Goal: Task Accomplishment & Management: Complete application form

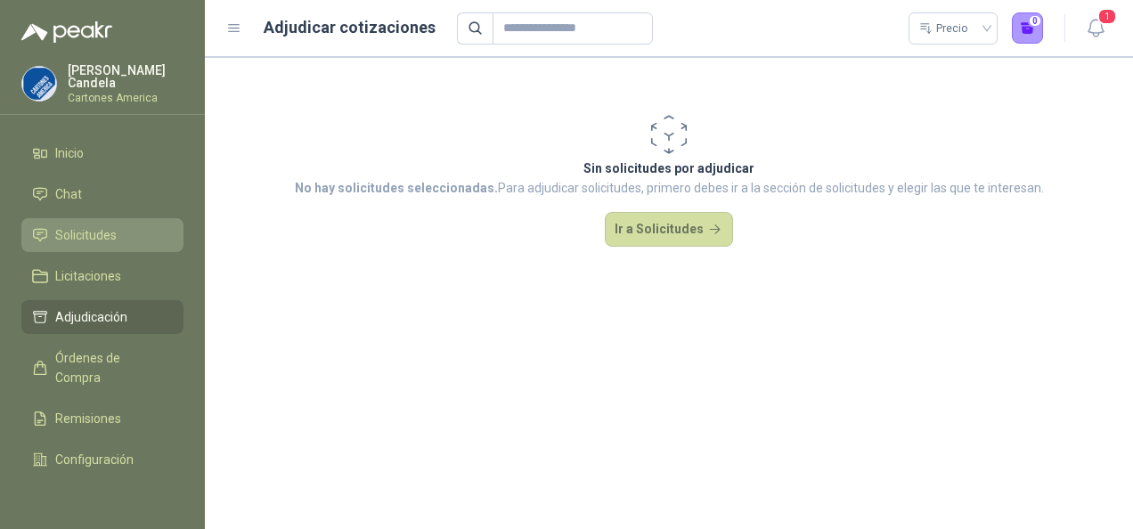
click at [97, 232] on span "Solicitudes" at bounding box center [85, 235] width 61 height 20
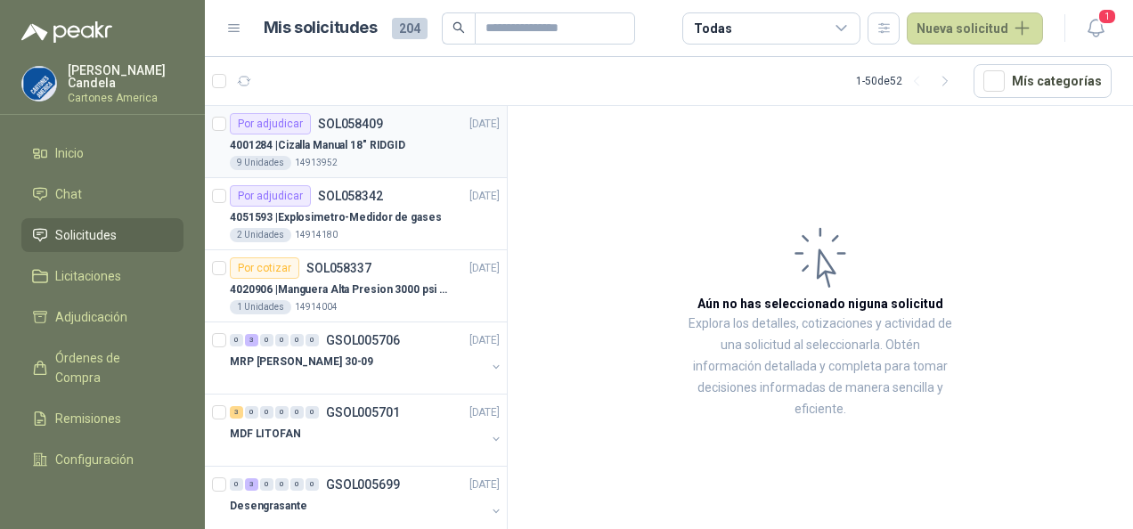
click at [365, 148] on p "4001284 | Cizalla Manual 18" RIDGID" at bounding box center [318, 145] width 176 height 17
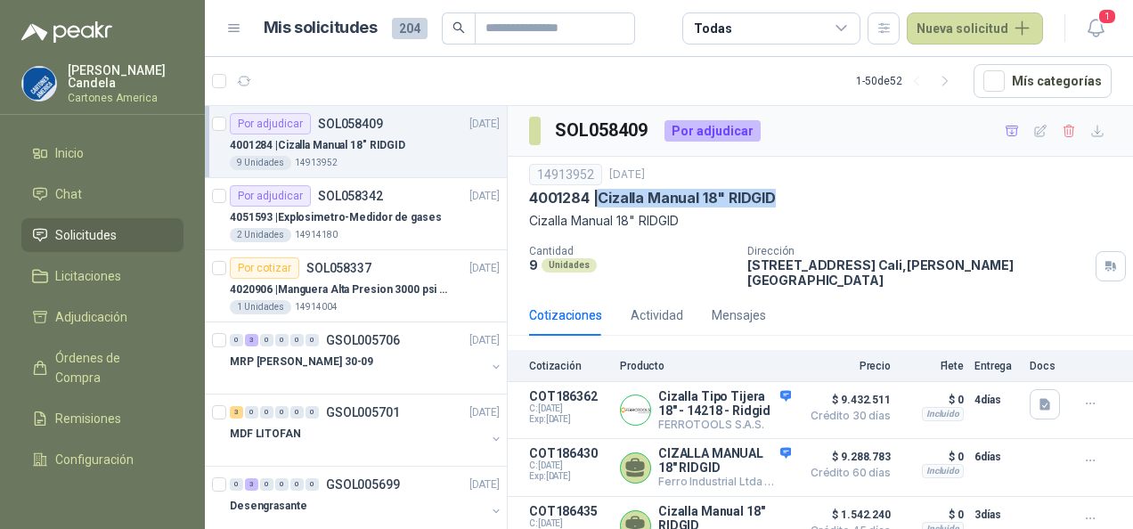
drag, startPoint x: 606, startPoint y: 196, endPoint x: 778, endPoint y: 200, distance: 172.0
click at [776, 200] on p "4001284 | Cizalla Manual 18" RIDGID" at bounding box center [652, 198] width 247 height 19
click at [657, 306] on div "Actividad" at bounding box center [657, 316] width 53 height 20
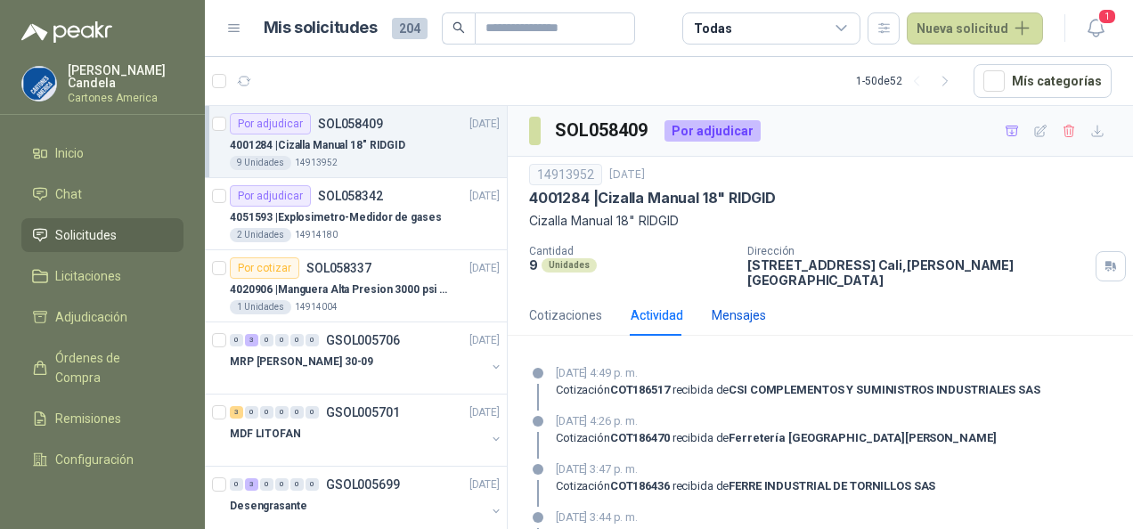
click at [722, 306] on div "Mensajes" at bounding box center [739, 316] width 54 height 20
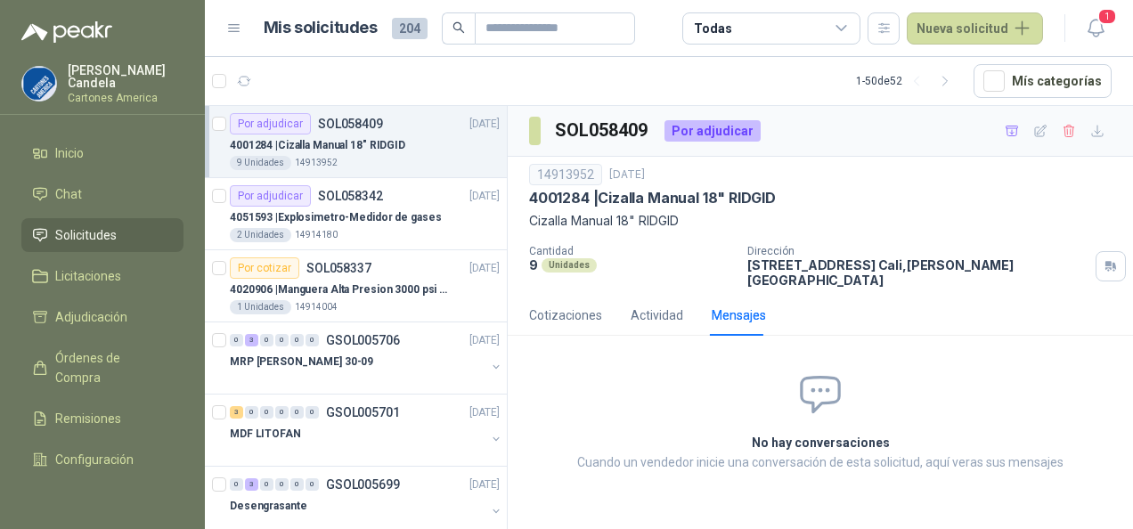
click at [618, 201] on p "4001284 | Cizalla Manual 18" RIDGID" at bounding box center [652, 198] width 247 height 19
click at [571, 200] on p "4001284 | Cizalla Manual 18" RIDGID" at bounding box center [652, 198] width 247 height 19
click at [641, 306] on div "Actividad" at bounding box center [657, 316] width 53 height 20
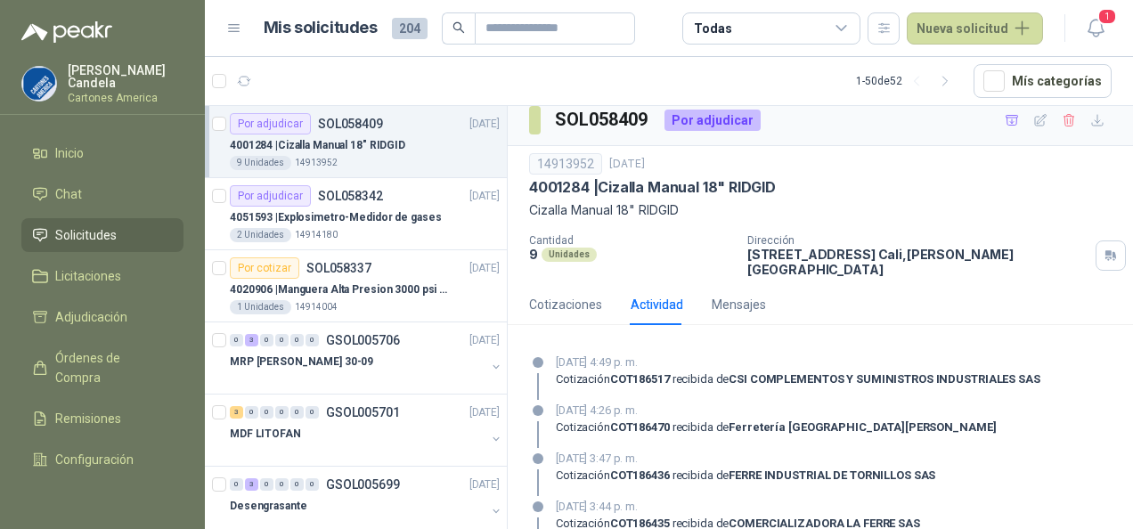
scroll to position [244, 0]
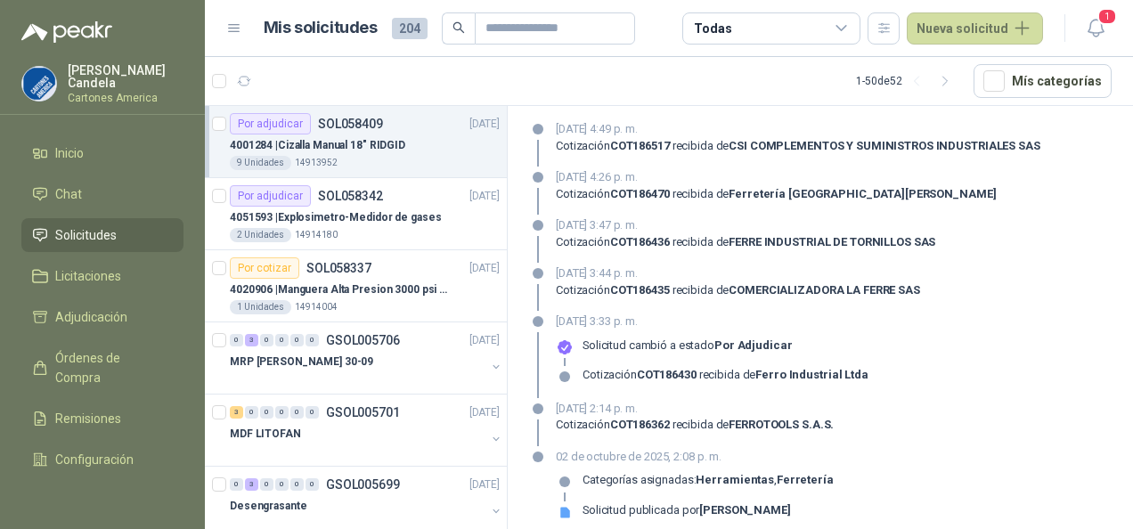
click at [809, 473] on strong "Ferretería" at bounding box center [805, 479] width 57 height 13
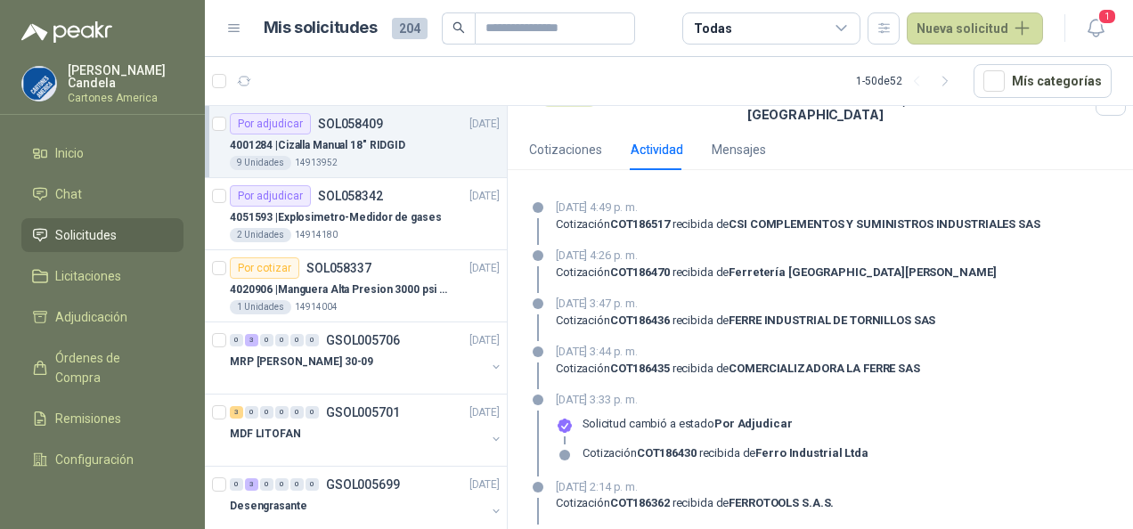
scroll to position [166, 0]
click at [560, 140] on div "Cotizaciones" at bounding box center [565, 150] width 73 height 20
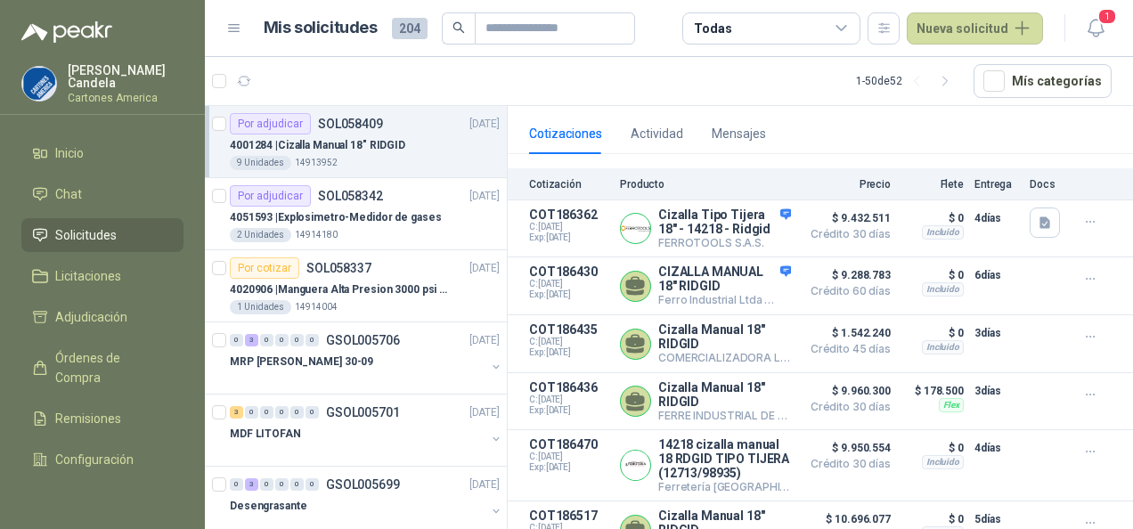
scroll to position [180, 0]
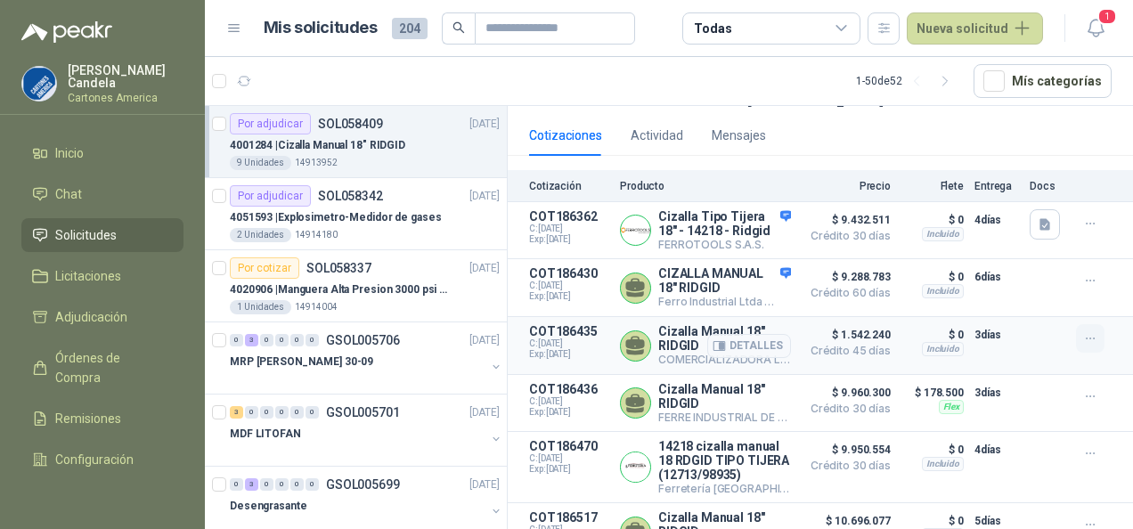
click at [1085, 337] on button "button" at bounding box center [1090, 338] width 29 height 29
click at [1112, 299] on icon "button" at bounding box center [1112, 300] width 13 height 13
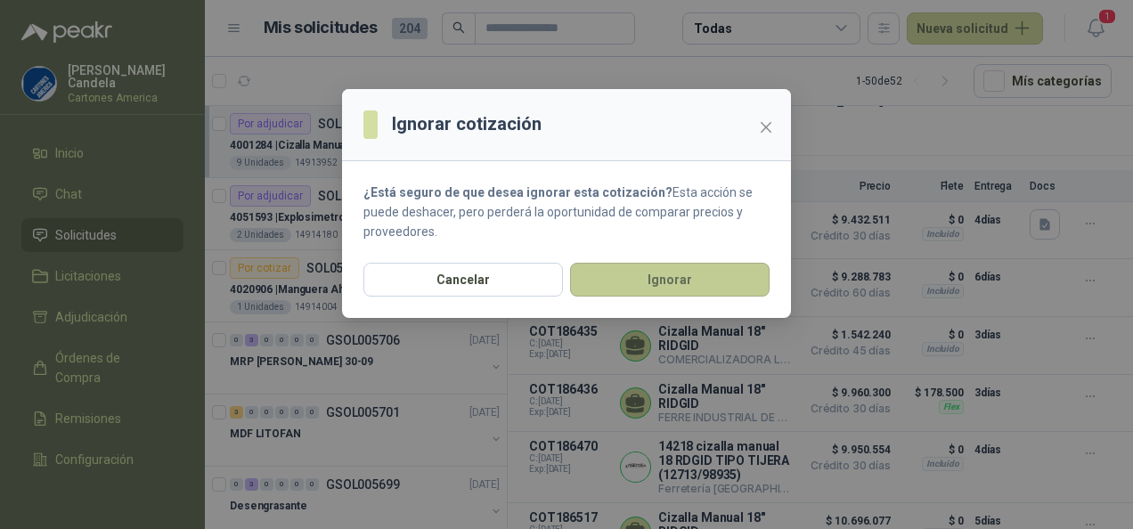
click at [642, 282] on button "Ignorar" at bounding box center [670, 280] width 200 height 34
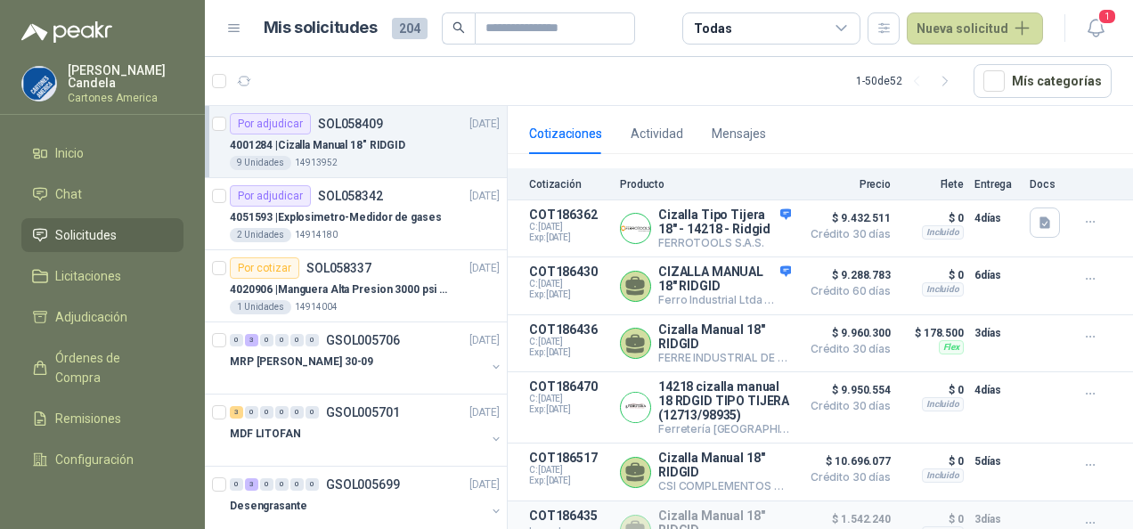
scroll to position [225, 0]
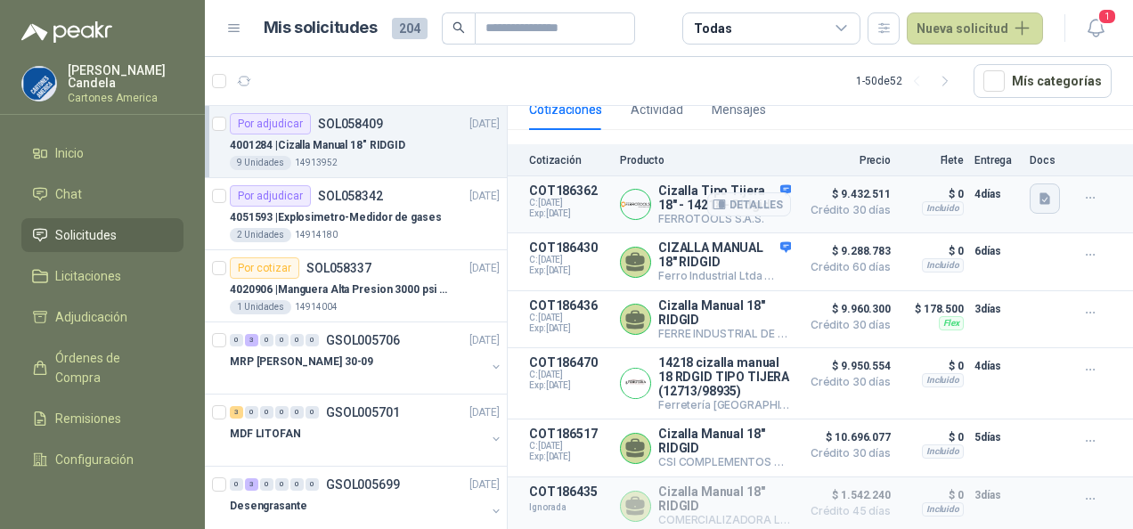
click at [1038, 192] on icon "button" at bounding box center [1045, 199] width 15 height 15
click at [998, 127] on button "image.png" at bounding box center [995, 125] width 78 height 19
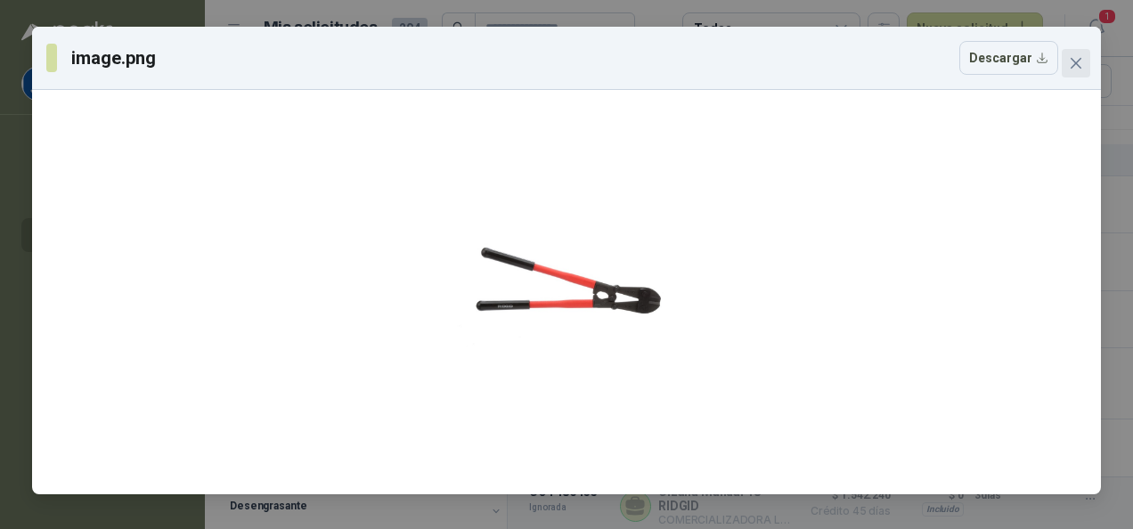
click at [1075, 64] on icon "close" at bounding box center [1076, 63] width 11 height 11
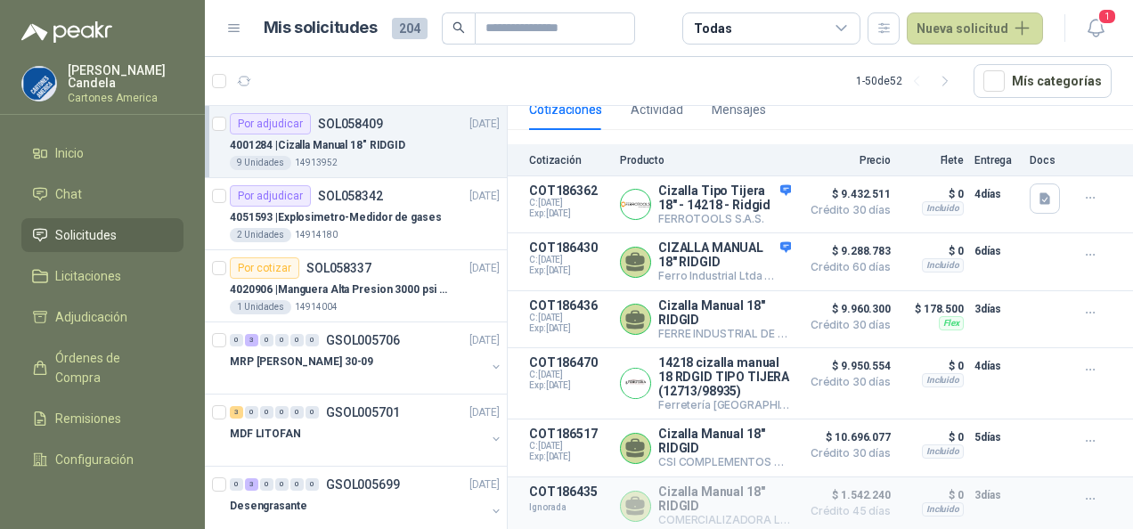
click at [356, 137] on p "4001284 | Cizalla Manual 18" RIDGID" at bounding box center [318, 145] width 176 height 17
click at [1084, 248] on icon "button" at bounding box center [1091, 255] width 15 height 15
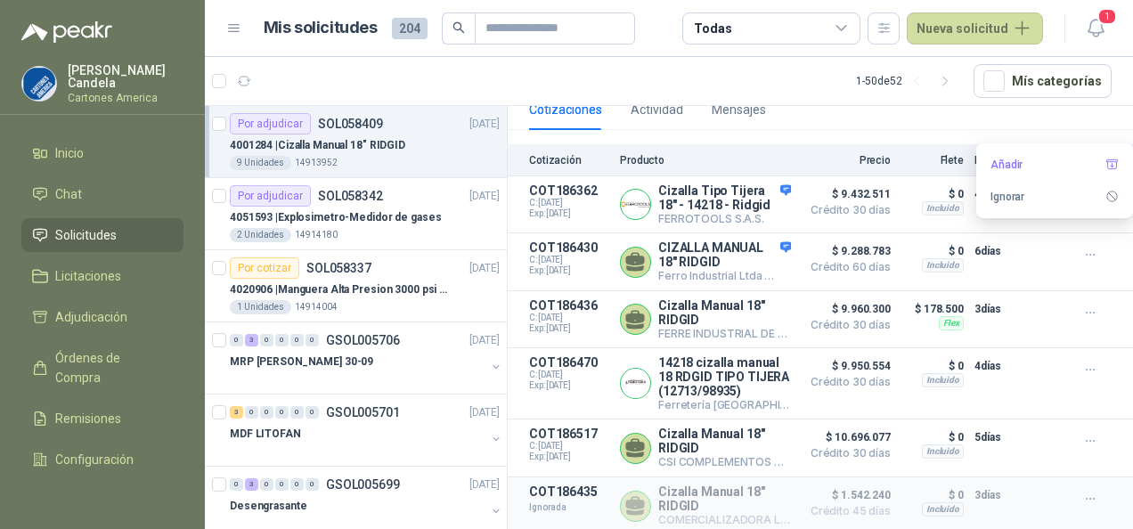
click at [461, 159] on div "9 Unidades 14913952" at bounding box center [365, 163] width 270 height 14
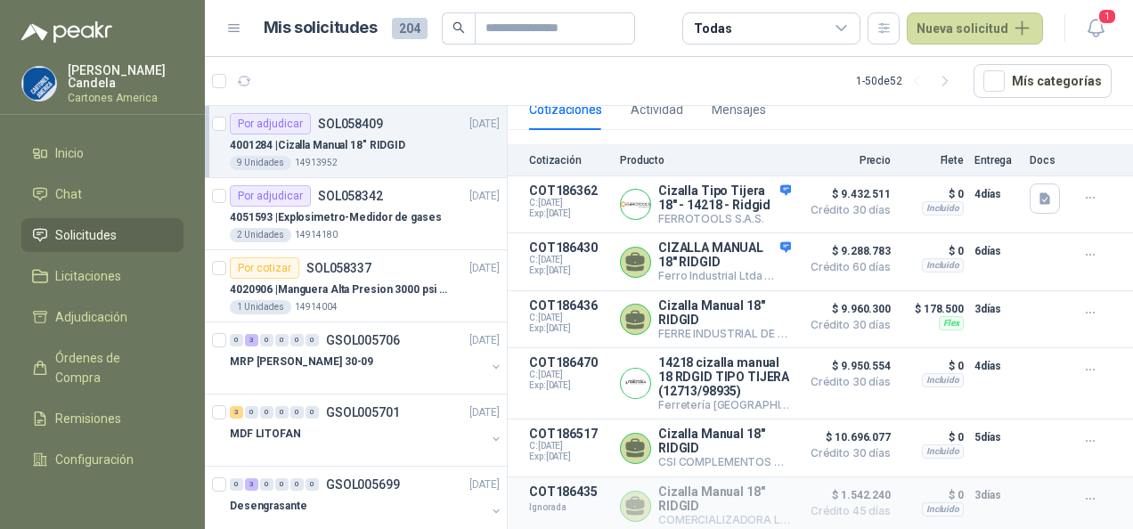
click at [461, 159] on div "9 Unidades 14913952" at bounding box center [365, 163] width 270 height 14
click at [410, 156] on div "9 Unidades 14913952" at bounding box center [365, 163] width 270 height 14
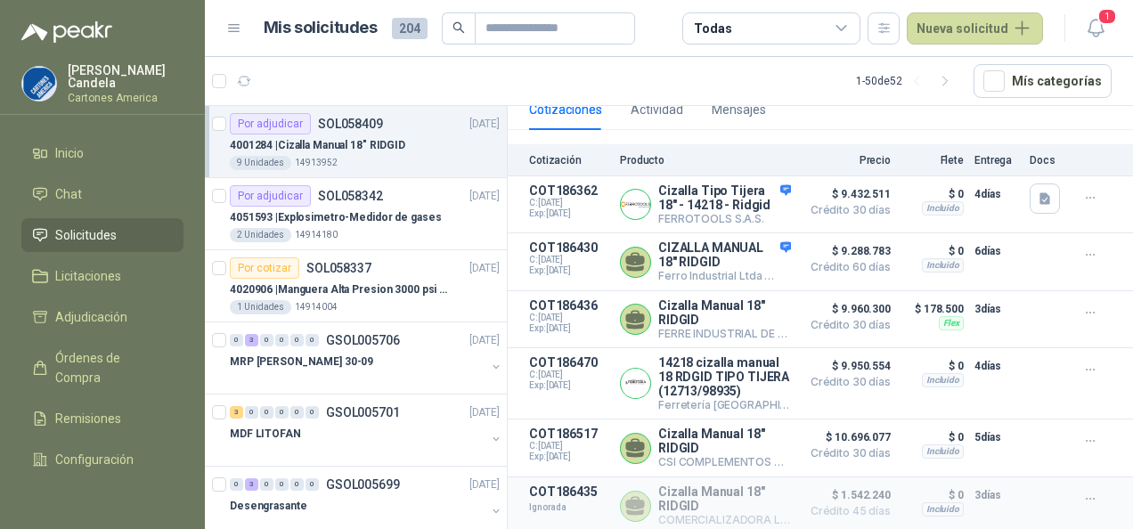
click at [410, 156] on div "9 Unidades 14913952" at bounding box center [365, 163] width 270 height 14
click at [258, 118] on div "Por adjudicar" at bounding box center [270, 123] width 81 height 21
click at [328, 78] on span "1" at bounding box center [331, 73] width 12 height 14
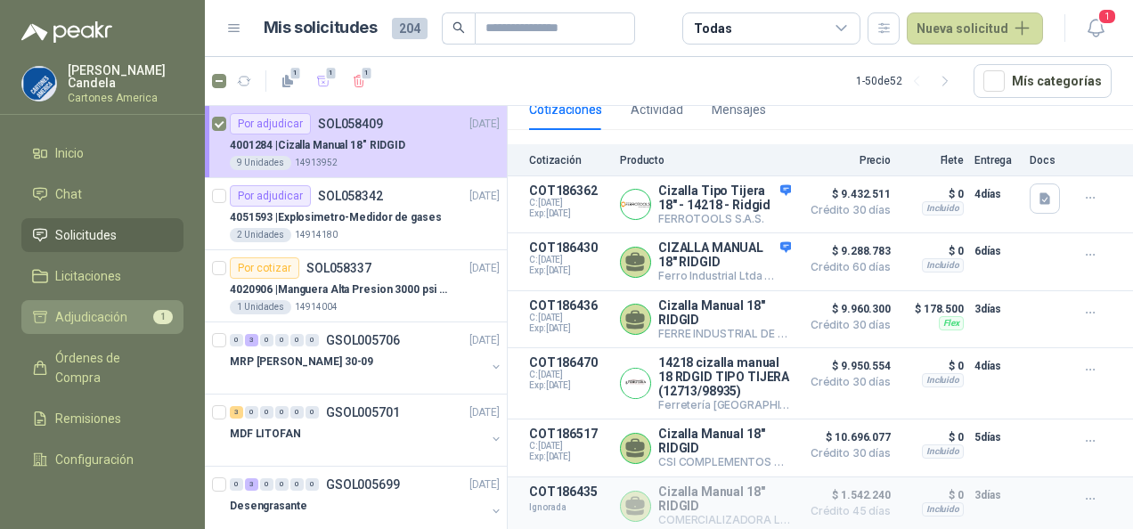
click at [106, 314] on span "Adjudicación" at bounding box center [91, 317] width 72 height 20
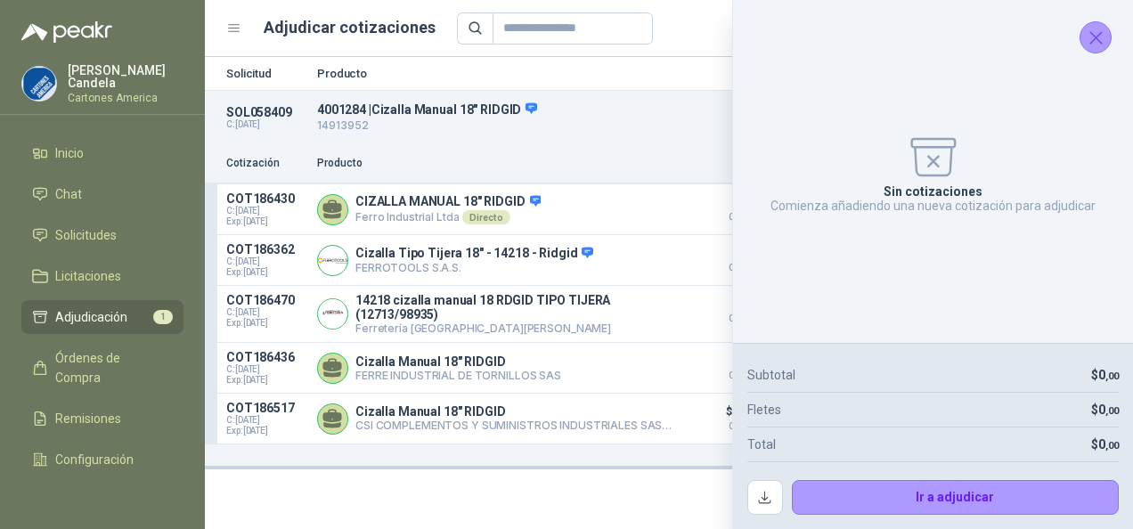
click at [1089, 38] on icon "Cerrar" at bounding box center [1096, 38] width 22 height 22
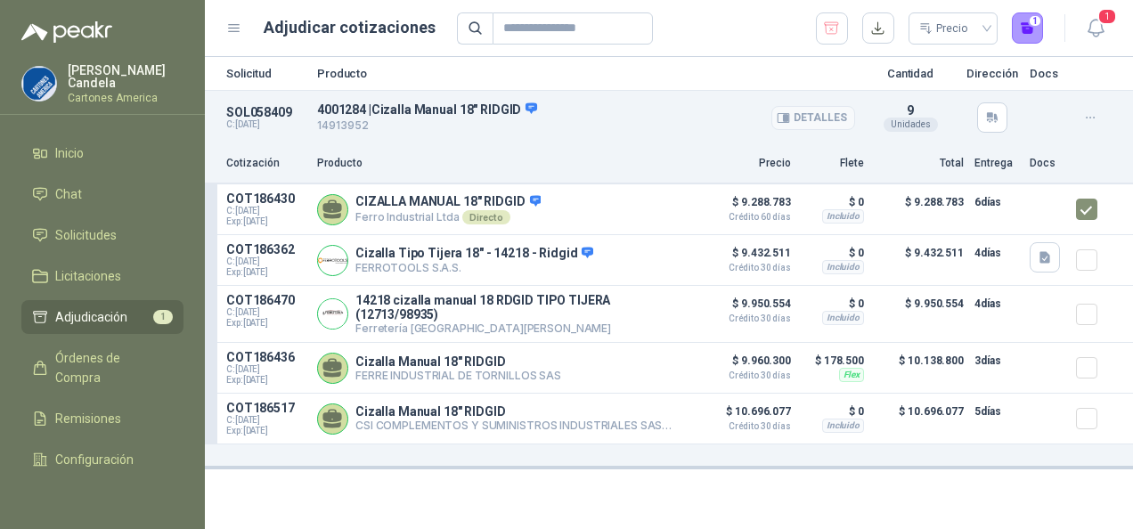
click at [729, 121] on p "14913952" at bounding box center [586, 126] width 538 height 17
click at [1027, 30] on button "1" at bounding box center [1028, 28] width 32 height 32
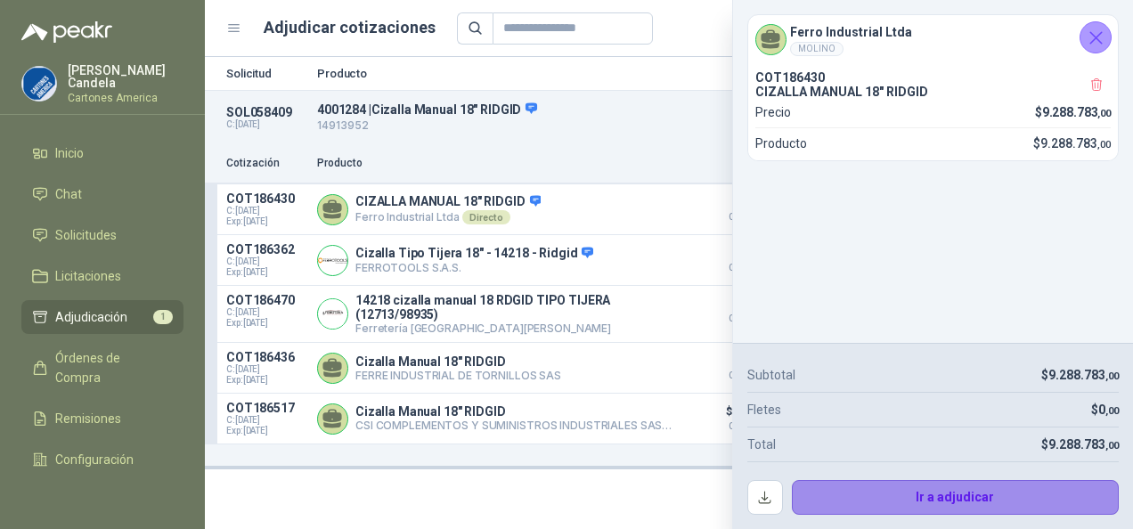
click at [923, 503] on button "Ir a adjudicar" at bounding box center [956, 498] width 328 height 36
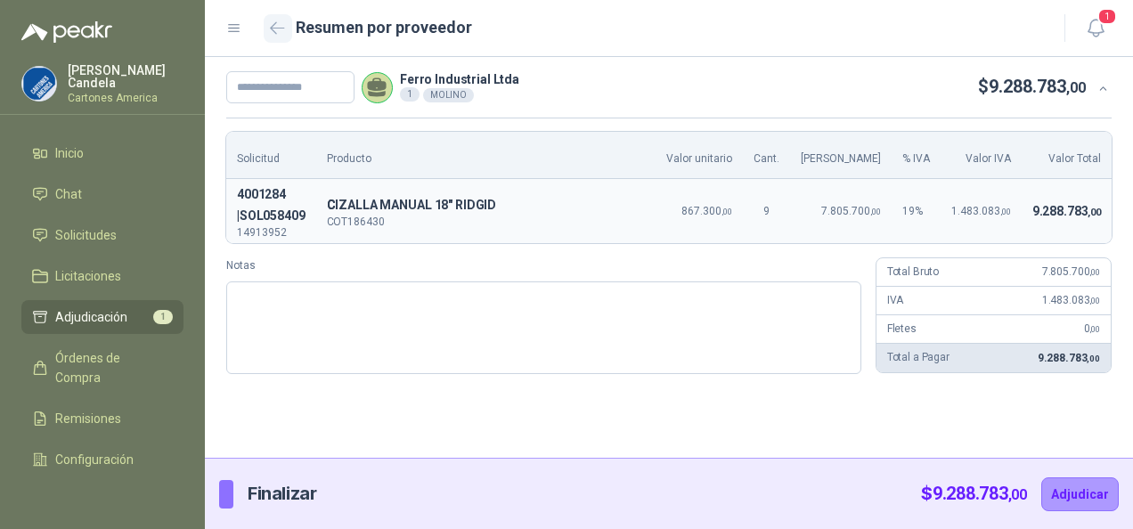
click at [274, 25] on icon "button" at bounding box center [277, 27] width 15 height 13
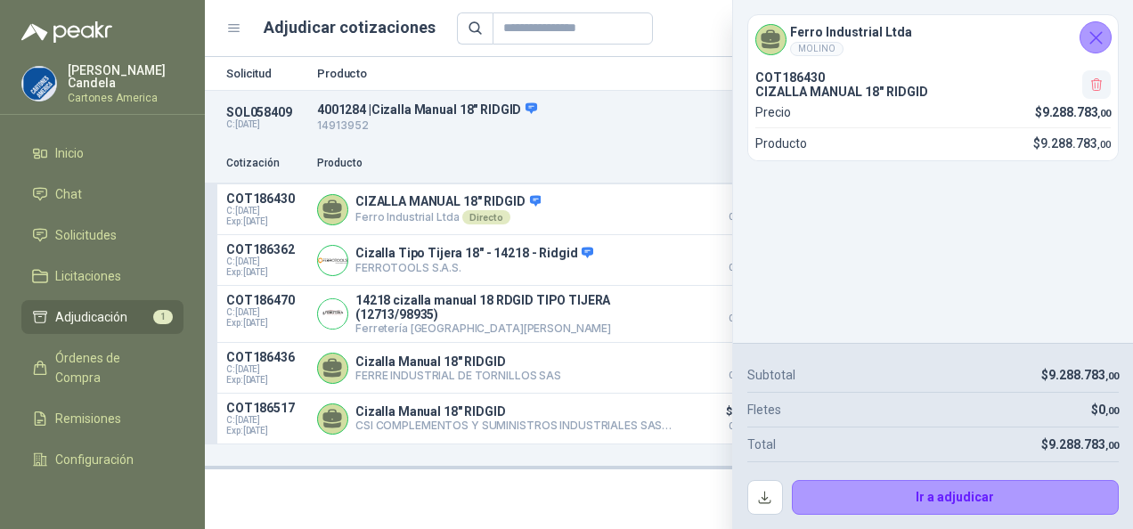
click at [1096, 80] on icon "button" at bounding box center [1097, 84] width 10 height 12
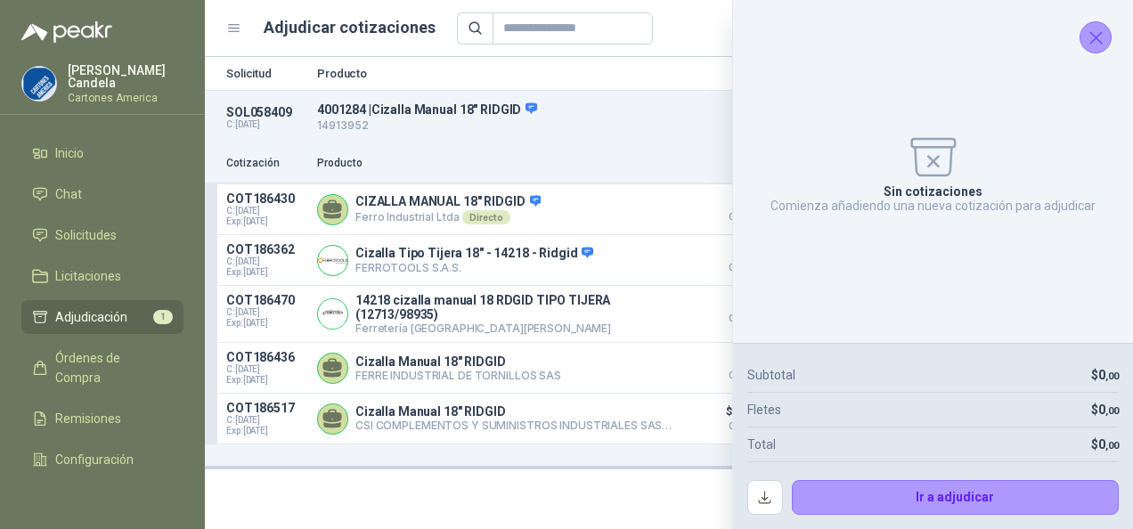
click at [1096, 31] on icon "Cerrar" at bounding box center [1096, 38] width 22 height 22
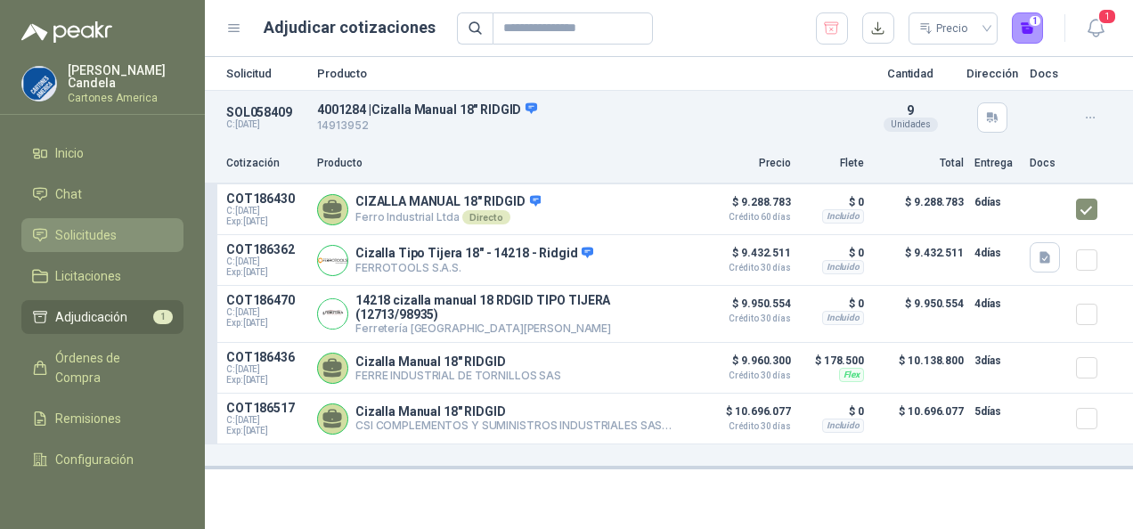
click at [71, 220] on link "Solicitudes" at bounding box center [102, 235] width 162 height 34
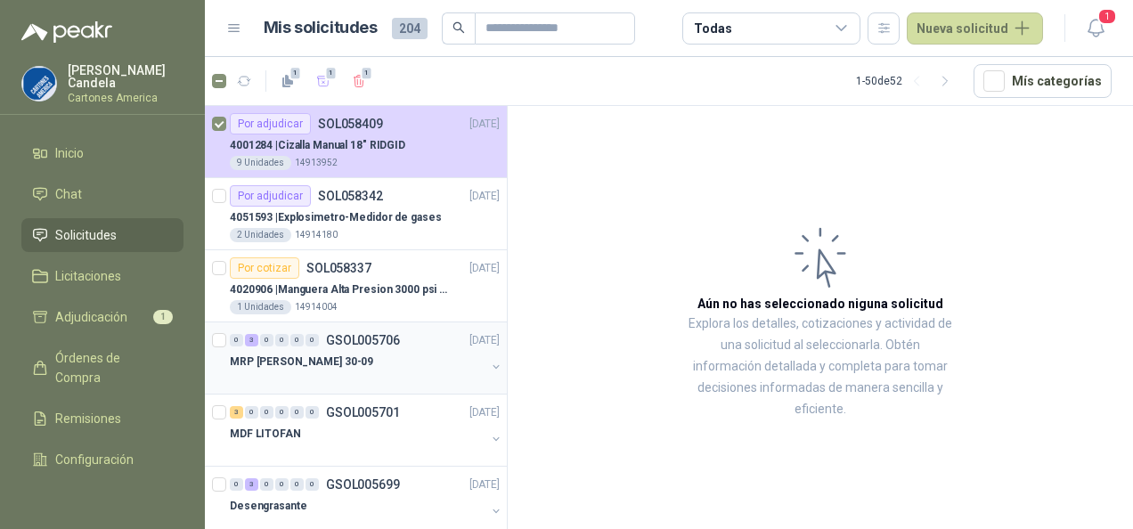
click at [351, 336] on p "GSOL005706" at bounding box center [363, 340] width 74 height 12
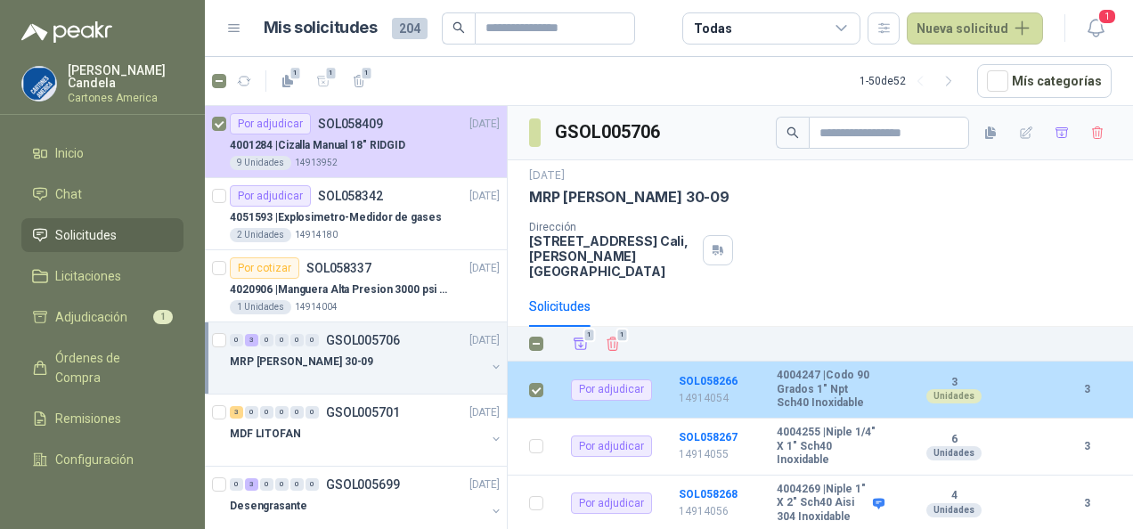
click at [613, 380] on div "Por adjudicar" at bounding box center [611, 390] width 81 height 21
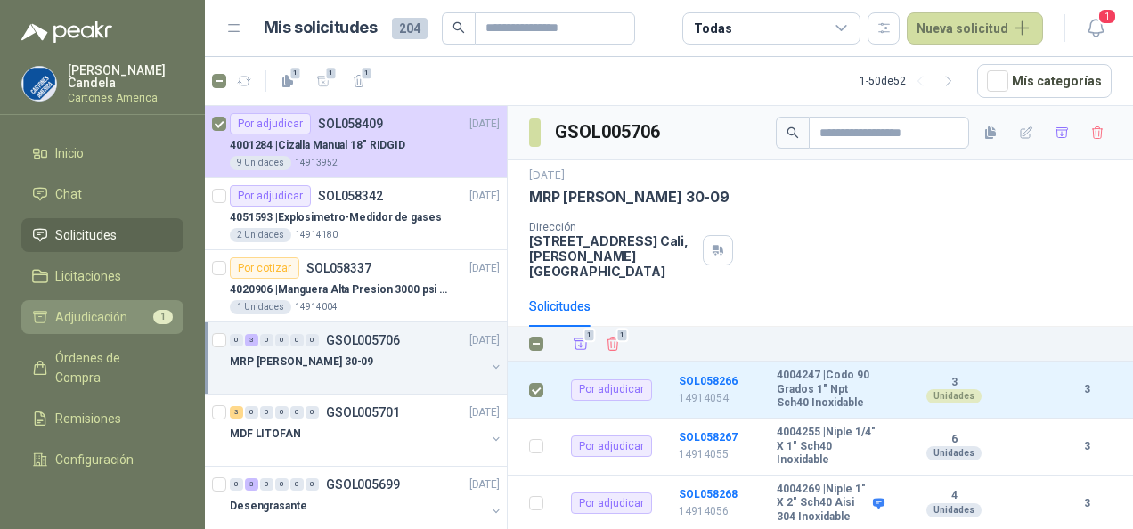
click at [91, 314] on span "Adjudicación" at bounding box center [91, 317] width 72 height 20
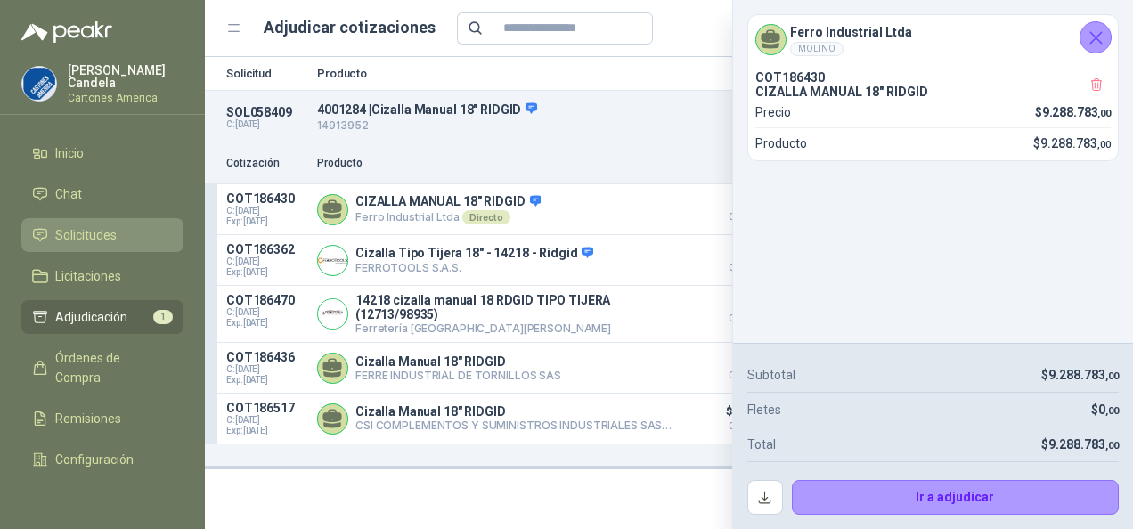
click at [91, 233] on span "Solicitudes" at bounding box center [85, 235] width 61 height 20
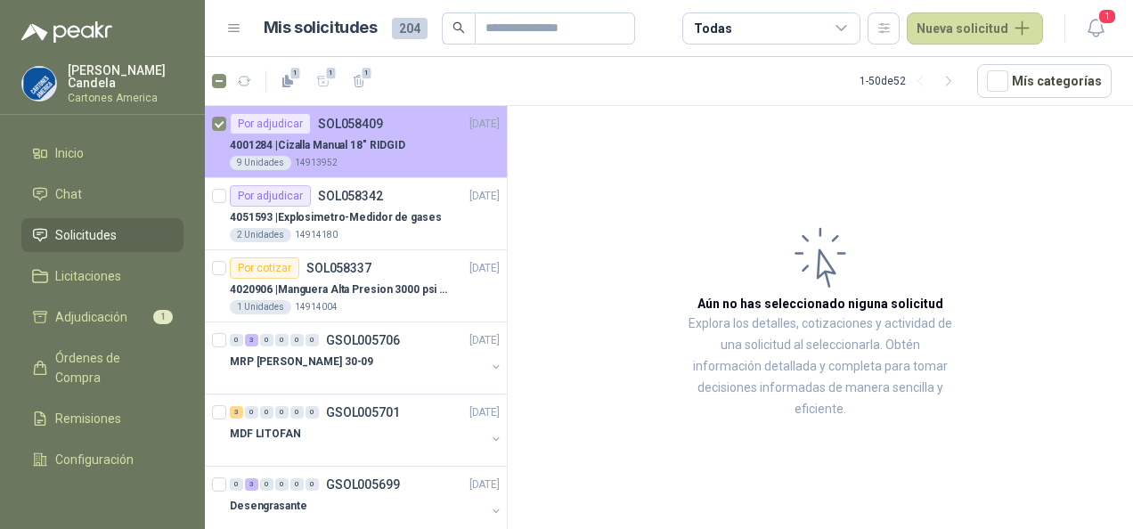
click at [346, 144] on p "4001284 | Cizalla Manual 18" RIDGID" at bounding box center [318, 145] width 176 height 17
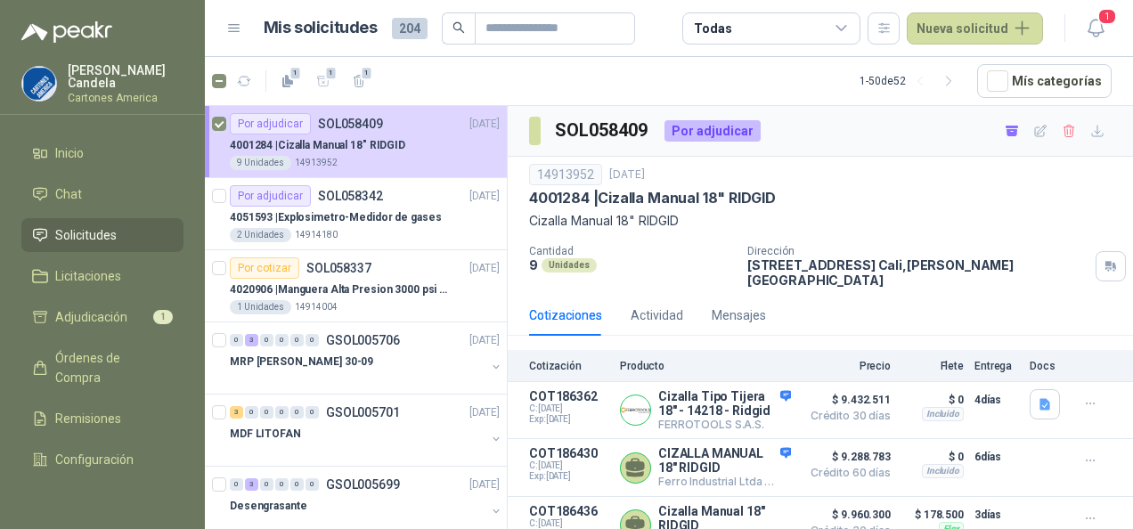
click at [556, 125] on h3 "SOL058409" at bounding box center [602, 131] width 95 height 28
drag, startPoint x: 536, startPoint y: 175, endPoint x: 592, endPoint y: 179, distance: 56.3
click at [592, 179] on div "14913952" at bounding box center [565, 174] width 73 height 21
drag, startPoint x: 592, startPoint y: 179, endPoint x: 589, endPoint y: 200, distance: 21.6
click at [589, 200] on p "4001284 | Cizalla Manual 18" RIDGID" at bounding box center [652, 198] width 247 height 19
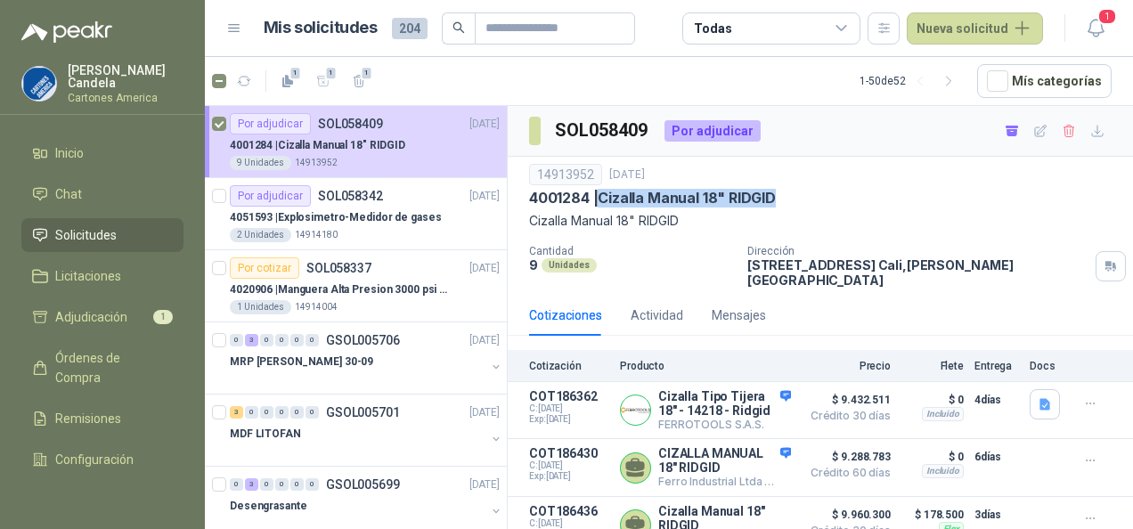
drag, startPoint x: 589, startPoint y: 200, endPoint x: 782, endPoint y: 200, distance: 193.4
click at [782, 200] on div "4001284 | Cizalla Manual 18" RIDGID" at bounding box center [820, 198] width 583 height 19
drag, startPoint x: 782, startPoint y: 200, endPoint x: 953, endPoint y: 29, distance: 242.0
click at [953, 29] on button "Nueva solicitud" at bounding box center [975, 28] width 136 height 32
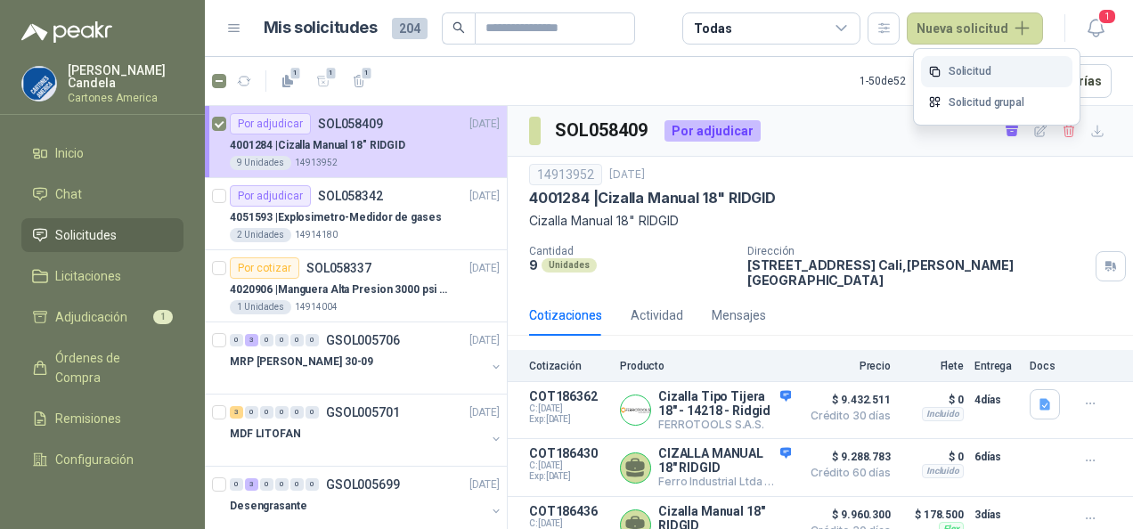
click at [959, 68] on link "Solicitud" at bounding box center [996, 71] width 151 height 31
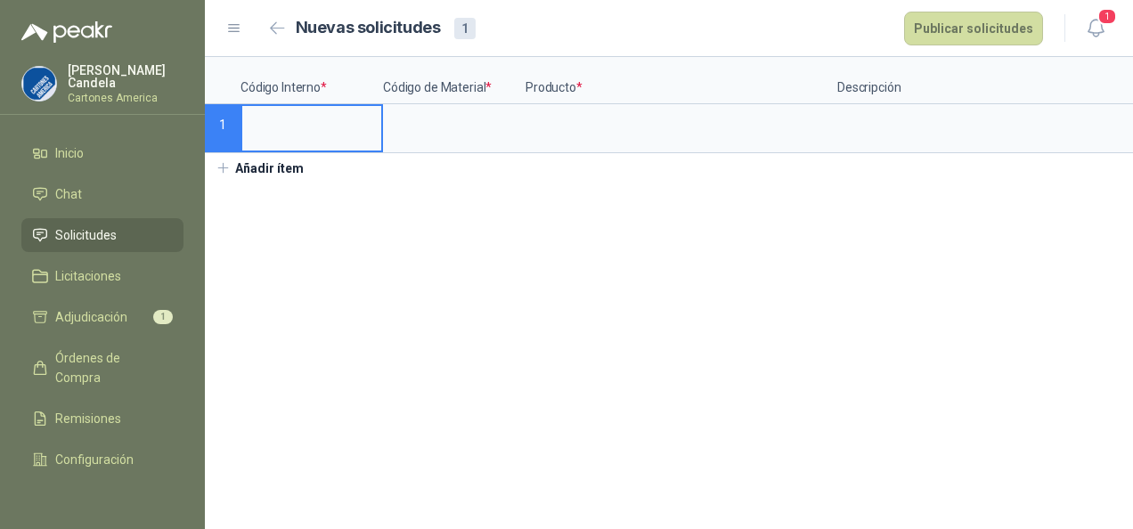
click at [280, 129] on input at bounding box center [311, 123] width 139 height 35
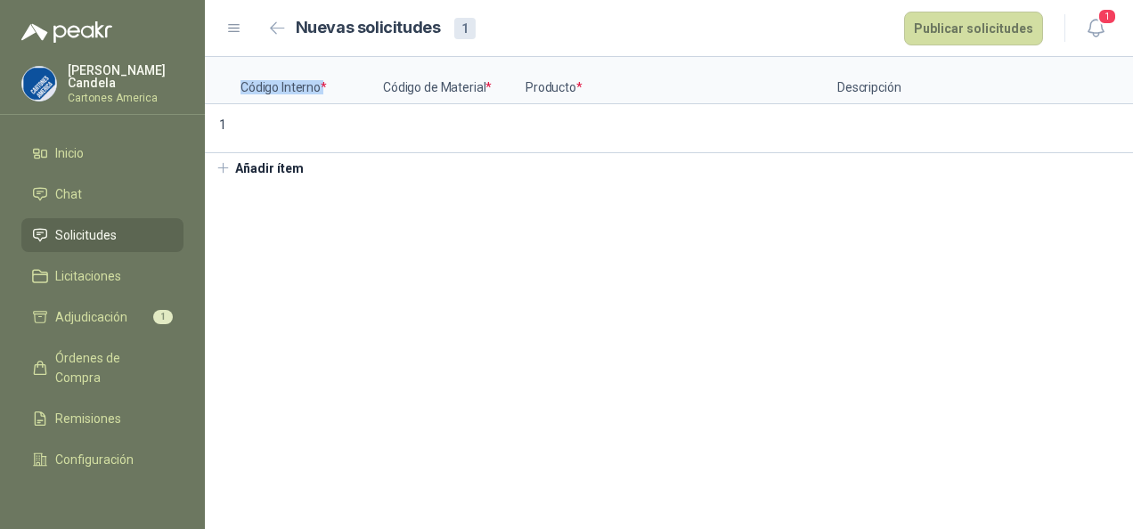
drag, startPoint x: 242, startPoint y: 86, endPoint x: 315, endPoint y: 94, distance: 73.6
click at [315, 94] on p "Código Interno *" at bounding box center [312, 80] width 143 height 47
copy p "Código Interno"
drag, startPoint x: 381, startPoint y: 87, endPoint x: 475, endPoint y: 94, distance: 93.8
click at [475, 94] on p "Código de Material *" at bounding box center [454, 80] width 143 height 47
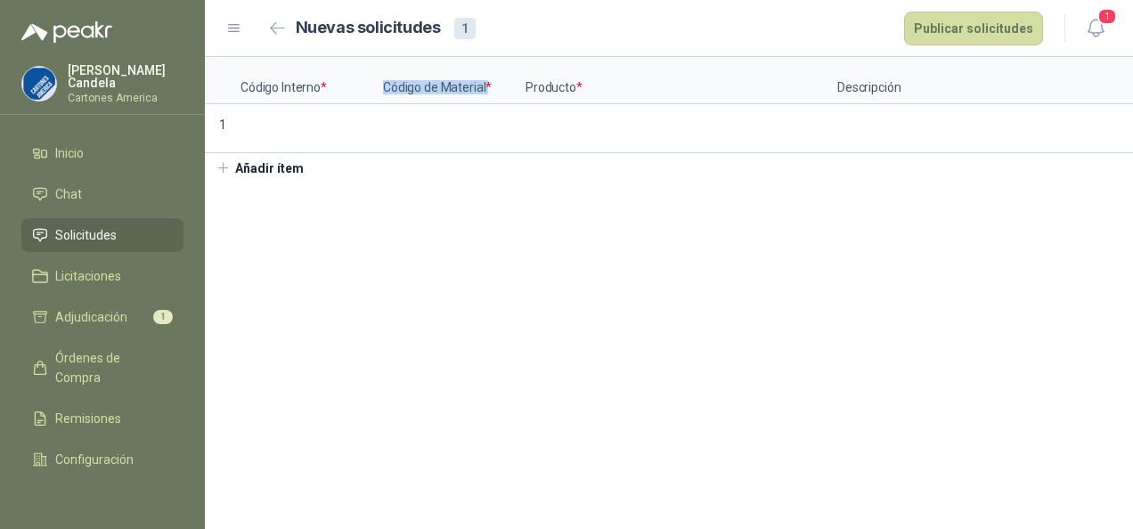
copy p "Código de Material"
drag, startPoint x: 521, startPoint y: 85, endPoint x: 572, endPoint y: 87, distance: 50.9
click at [572, 87] on p "Producto *" at bounding box center [682, 80] width 312 height 47
copy p "Producto"
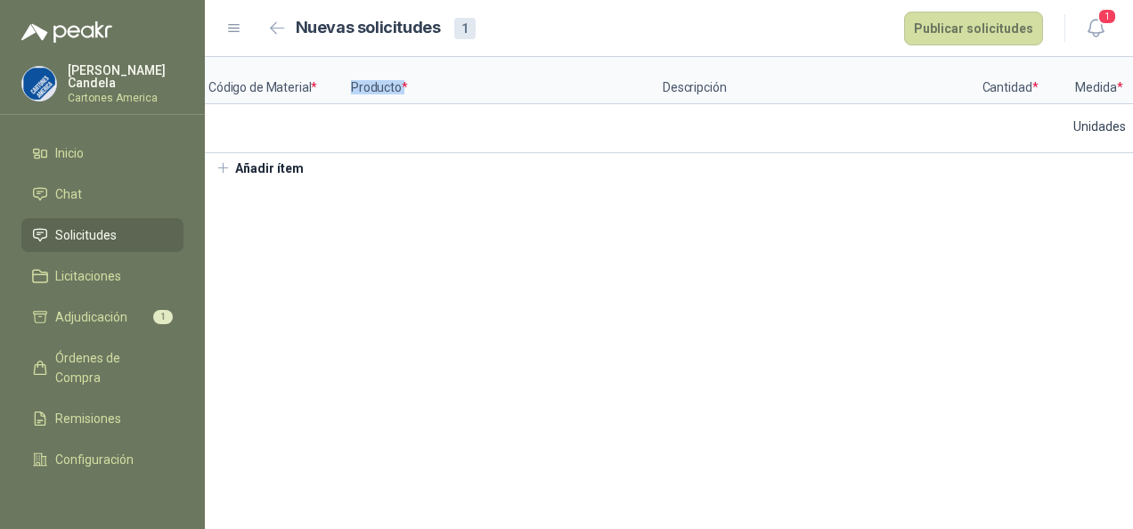
scroll to position [0, 178]
drag, startPoint x: 655, startPoint y: 88, endPoint x: 719, endPoint y: 92, distance: 64.3
click at [719, 92] on p "Descripción" at bounding box center [815, 80] width 312 height 47
copy p "Descripción"
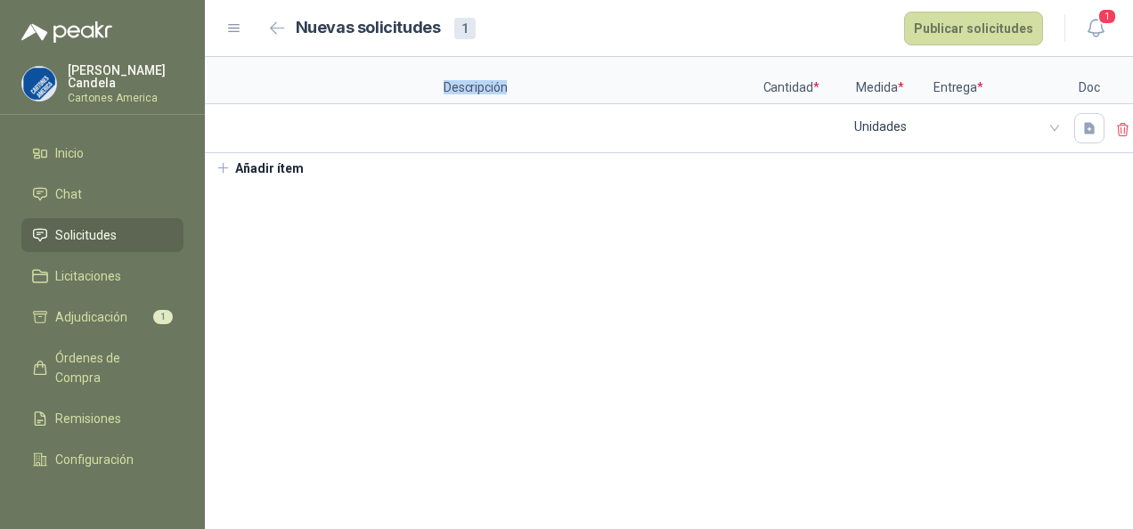
scroll to position [0, 414]
drag, startPoint x: 738, startPoint y: 84, endPoint x: 785, endPoint y: 84, distance: 47.2
click at [785, 84] on p "Cantidad *" at bounding box center [770, 80] width 71 height 47
copy p "Cantidad"
drag, startPoint x: 829, startPoint y: 85, endPoint x: 871, endPoint y: 91, distance: 43.2
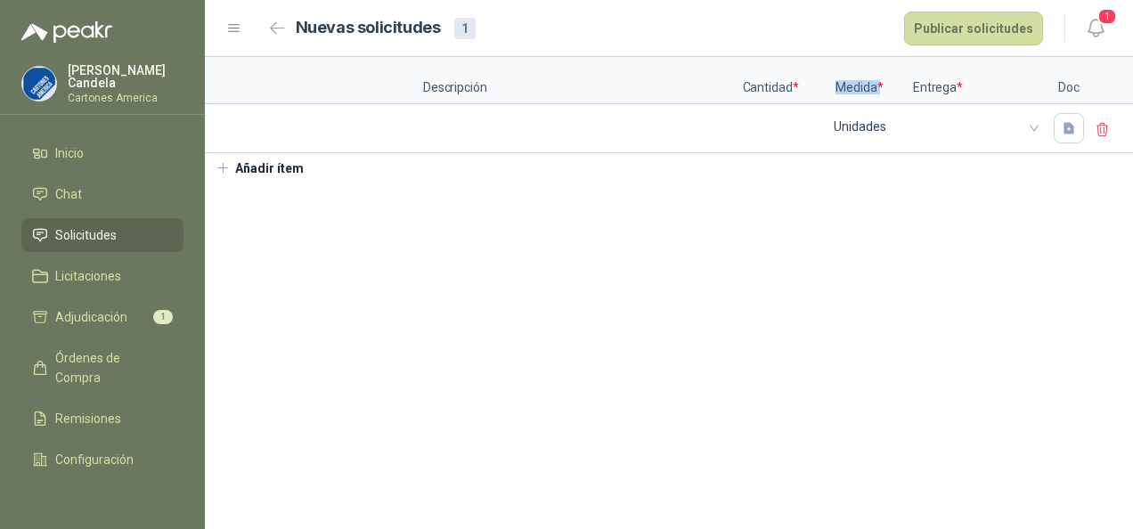
click at [871, 91] on p "Medida *" at bounding box center [859, 80] width 107 height 47
copy p "Medida"
drag, startPoint x: 908, startPoint y: 85, endPoint x: 949, endPoint y: 91, distance: 41.5
click at [949, 91] on p "Entrega *" at bounding box center [980, 80] width 134 height 47
copy p "Entrega"
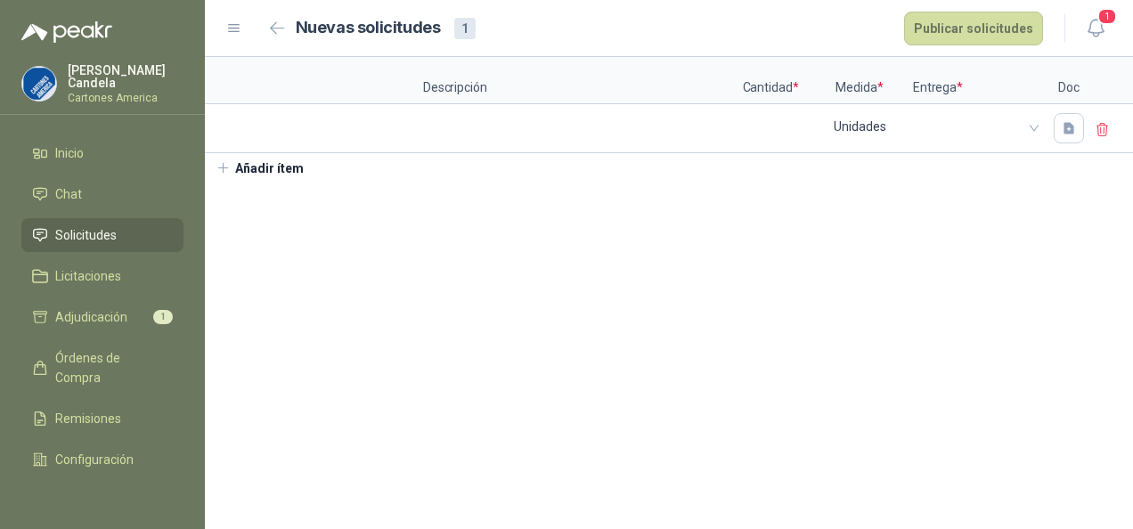
click at [1054, 91] on p "Doc" at bounding box center [1069, 80] width 45 height 47
drag, startPoint x: 1054, startPoint y: 91, endPoint x: 1084, endPoint y: 91, distance: 29.4
click at [1084, 91] on p "Doc" at bounding box center [1069, 80] width 45 height 47
click at [87, 302] on link "Adjudicación 1" at bounding box center [102, 317] width 162 height 34
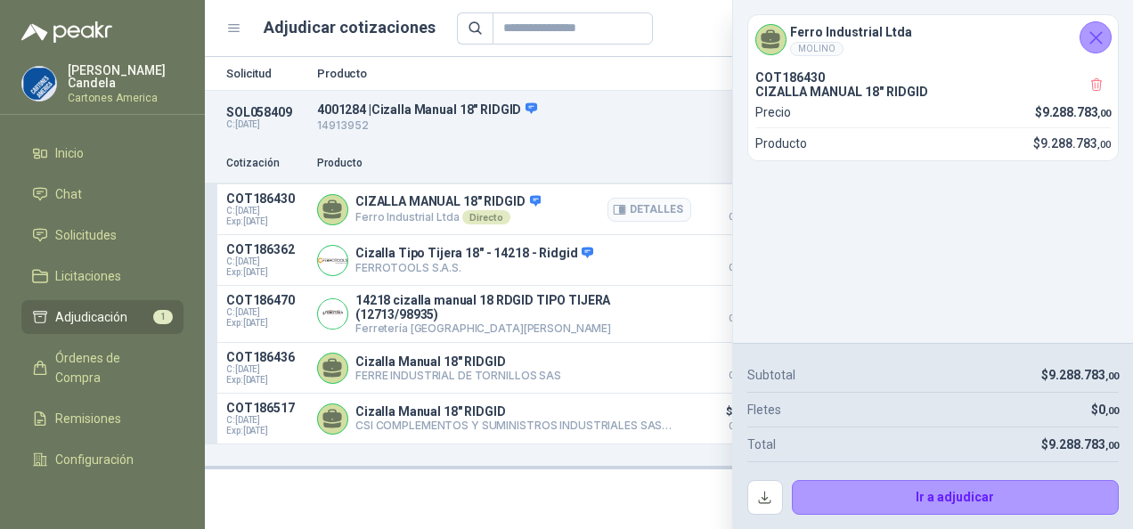
click at [388, 217] on p "[PERSON_NAME] Industrial Ltda Directo" at bounding box center [448, 217] width 185 height 14
click at [253, 217] on span "Exp: [DATE]" at bounding box center [266, 222] width 80 height 11
drag, startPoint x: 235, startPoint y: 218, endPoint x: 292, endPoint y: 218, distance: 57.0
click at [292, 218] on span "Exp: [DATE]" at bounding box center [266, 222] width 80 height 11
drag, startPoint x: 292, startPoint y: 218, endPoint x: 397, endPoint y: 209, distance: 105.5
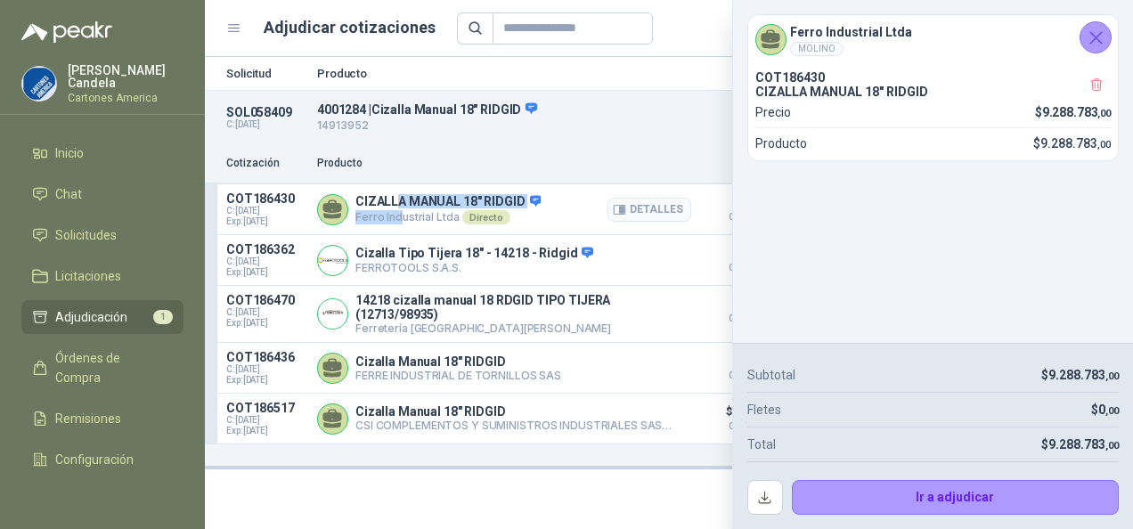
click at [397, 209] on div "CIZALLA MANUAL 18" RIDGID [PERSON_NAME] Industrial Ltda Directo Detalles" at bounding box center [448, 209] width 185 height 30
drag, startPoint x: 397, startPoint y: 209, endPoint x: 245, endPoint y: 205, distance: 152.4
click at [245, 205] on p "COT186430" at bounding box center [266, 199] width 80 height 14
click at [328, 203] on icon at bounding box center [332, 206] width 19 height 13
click at [667, 262] on button "Detalles" at bounding box center [650, 261] width 84 height 24
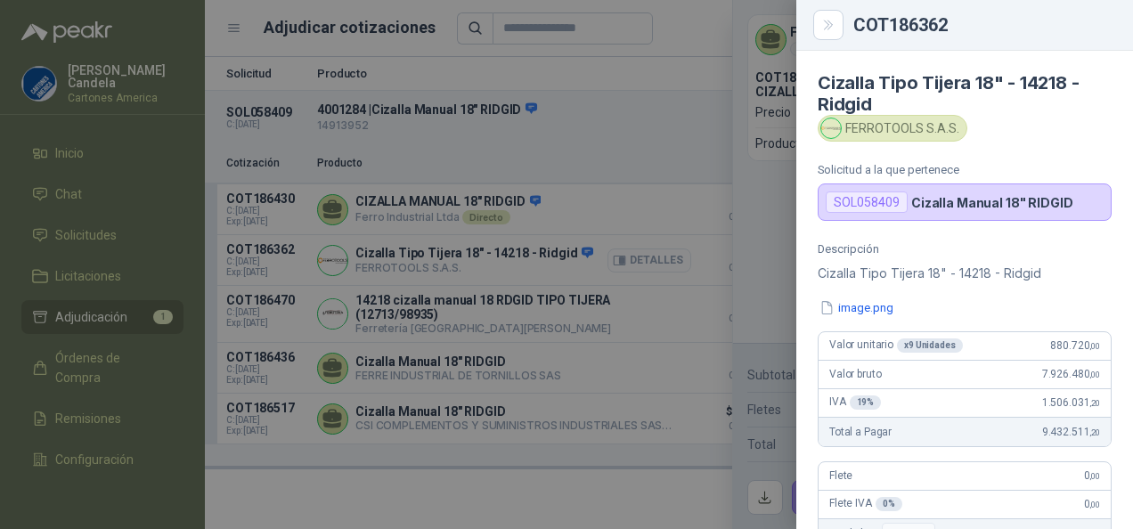
scroll to position [422, 0]
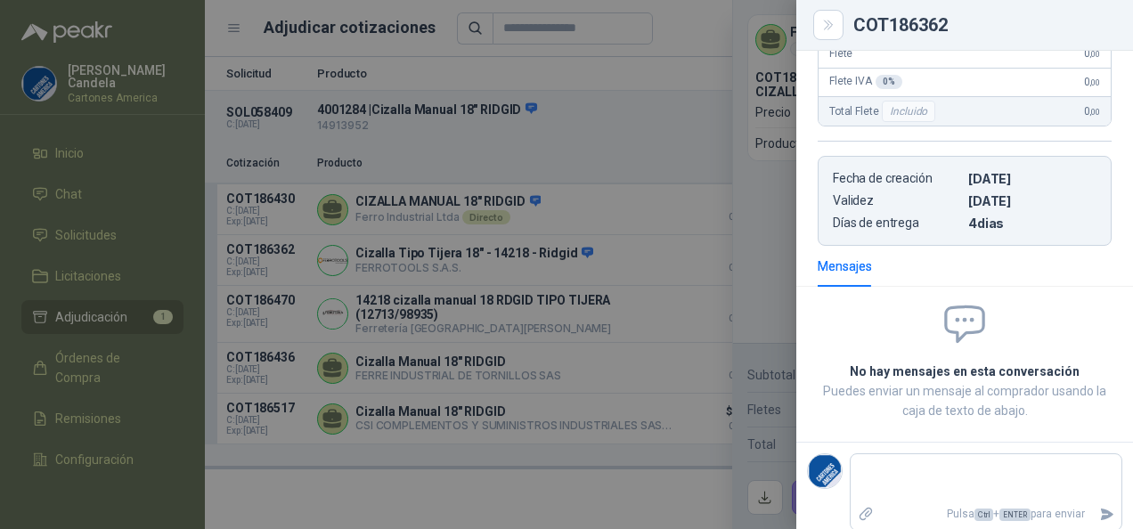
drag, startPoint x: 964, startPoint y: 223, endPoint x: 1003, endPoint y: 225, distance: 39.2
click at [1003, 225] on p "4 dias" at bounding box center [1033, 223] width 128 height 15
drag, startPoint x: 1003, startPoint y: 225, endPoint x: 959, endPoint y: 217, distance: 45.1
click at [959, 217] on article "Fecha de creación [DATE] Validez [DATE] Días de entrega 4 dias" at bounding box center [965, 201] width 294 height 90
click at [1002, 223] on p "4 dias" at bounding box center [1033, 223] width 128 height 15
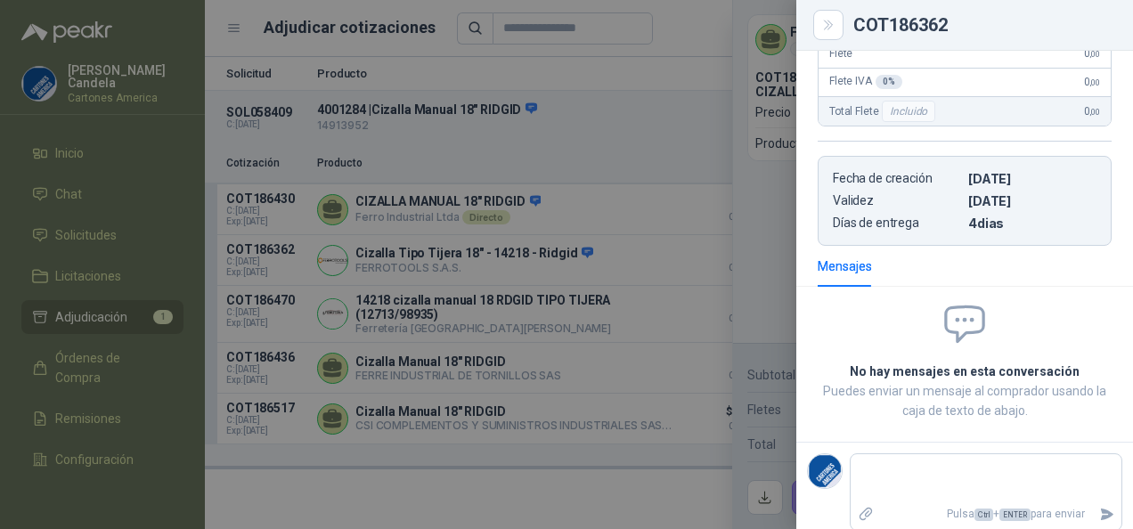
drag, startPoint x: 962, startPoint y: 220, endPoint x: 1013, endPoint y: 223, distance: 50.9
click at [1013, 223] on p "4 dias" at bounding box center [1033, 223] width 128 height 15
click at [477, 304] on div at bounding box center [566, 264] width 1133 height 529
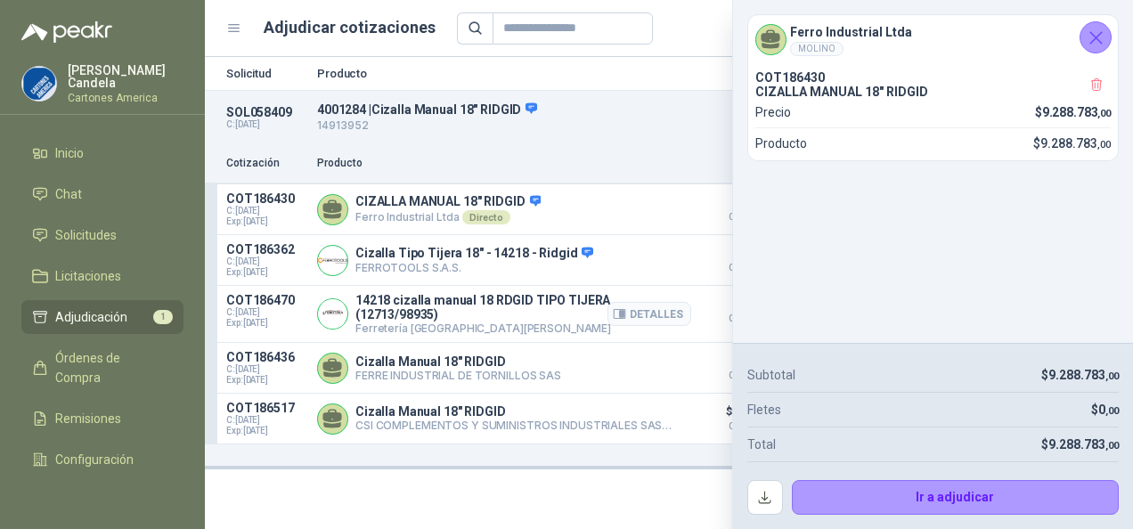
click at [542, 303] on p "14218 cizalla manual 18 RDGID TIPO TIJERA (12713/98935)" at bounding box center [524, 307] width 336 height 29
click at [473, 356] on p "Cizalla Manual 18" RIDGID" at bounding box center [459, 362] width 206 height 14
click at [469, 256] on p "Cizalla Tipo Tijera 18" - 14218 - Ridgid" at bounding box center [475, 254] width 238 height 16
click at [655, 264] on button "Detalles" at bounding box center [650, 261] width 84 height 24
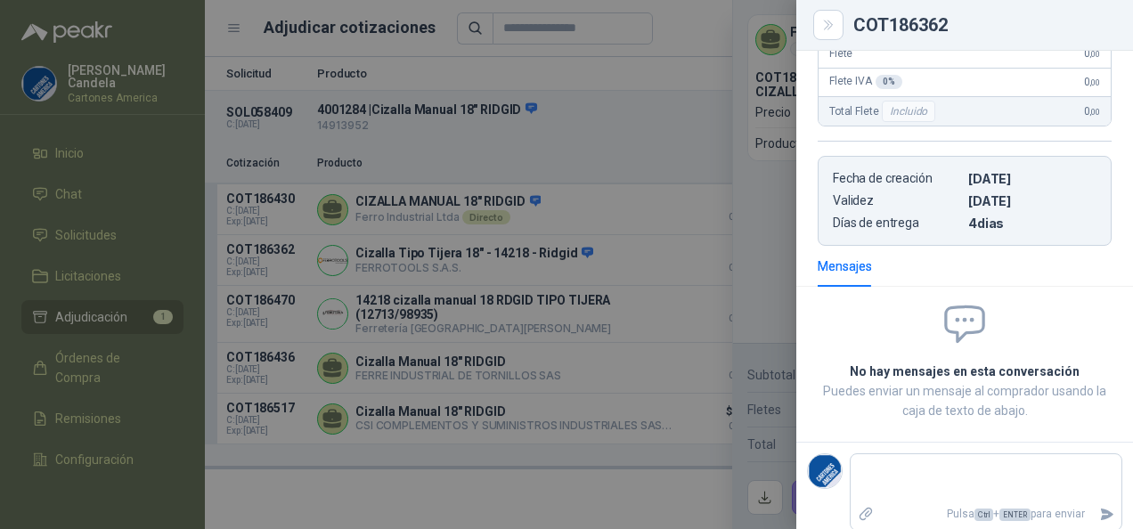
click at [912, 275] on div "Mensajes" at bounding box center [965, 266] width 294 height 41
click at [877, 321] on span at bounding box center [965, 324] width 294 height 47
click at [969, 224] on p "4 dias" at bounding box center [1033, 223] width 128 height 15
drag, startPoint x: 962, startPoint y: 223, endPoint x: 998, endPoint y: 222, distance: 35.7
click at [998, 222] on p "4 dias" at bounding box center [1033, 223] width 128 height 15
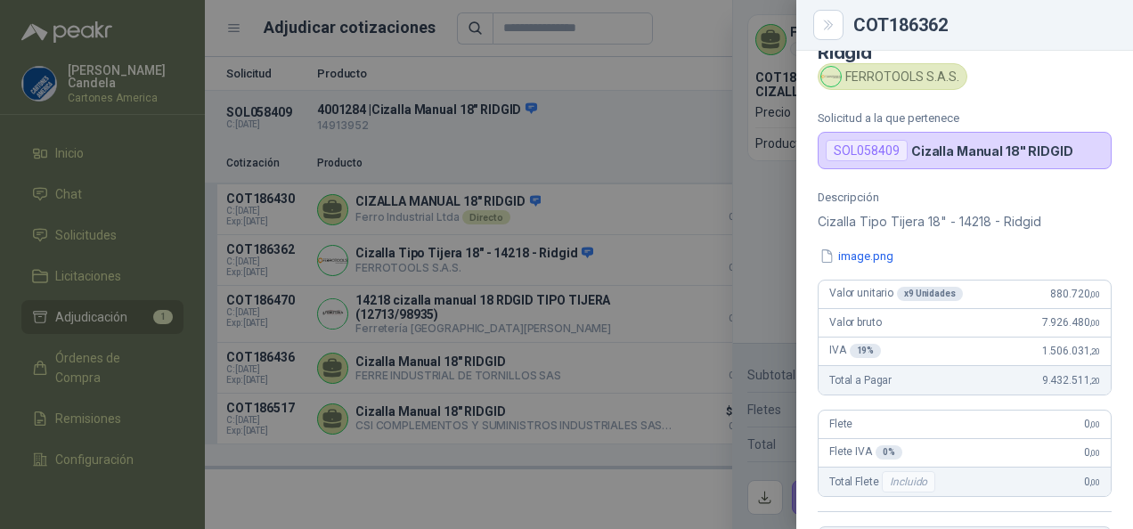
scroll to position [44, 0]
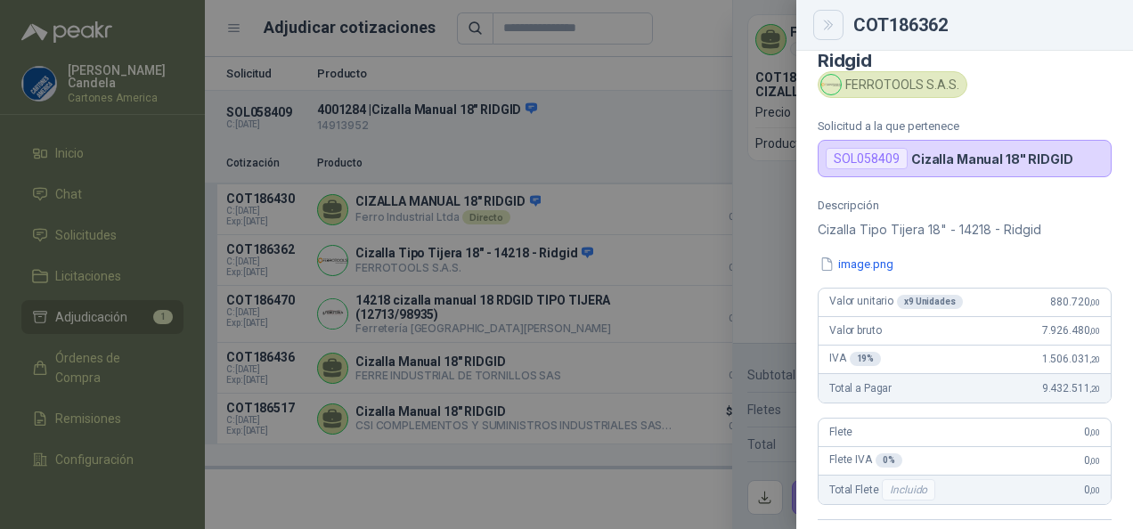
click at [830, 29] on icon "Close" at bounding box center [829, 25] width 15 height 15
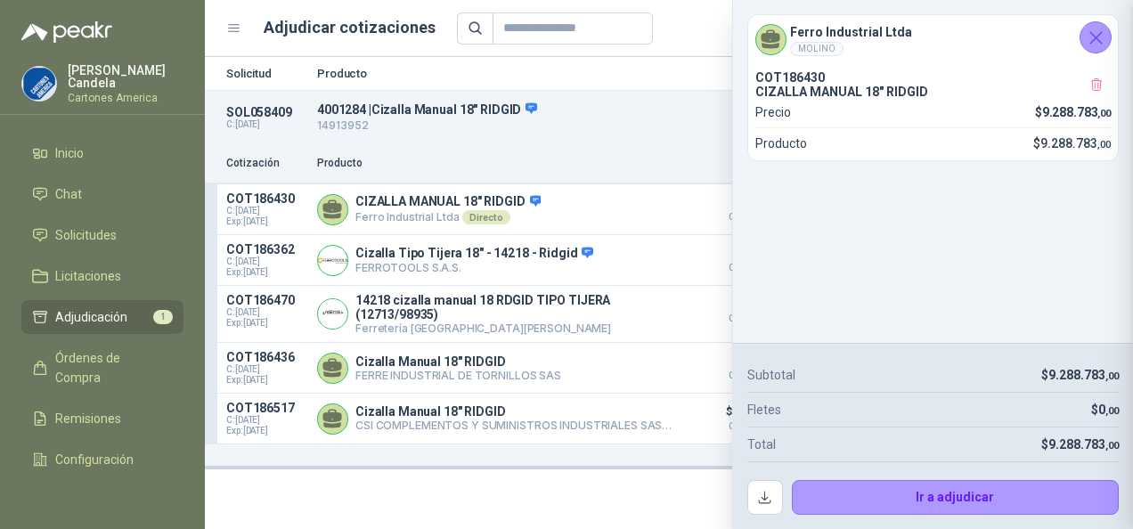
scroll to position [431, 0]
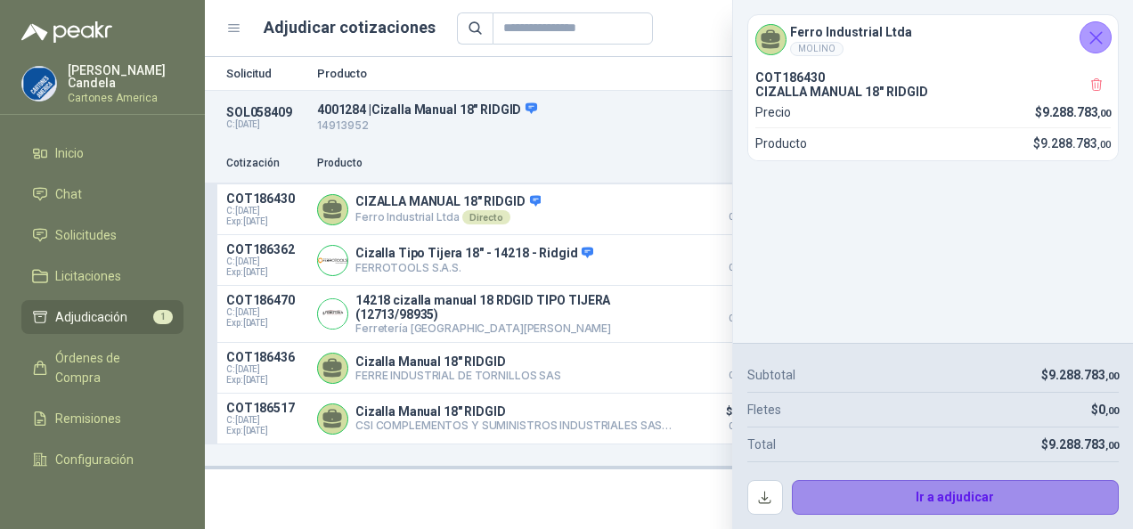
click at [918, 495] on button "Ir a adjudicar" at bounding box center [956, 498] width 328 height 36
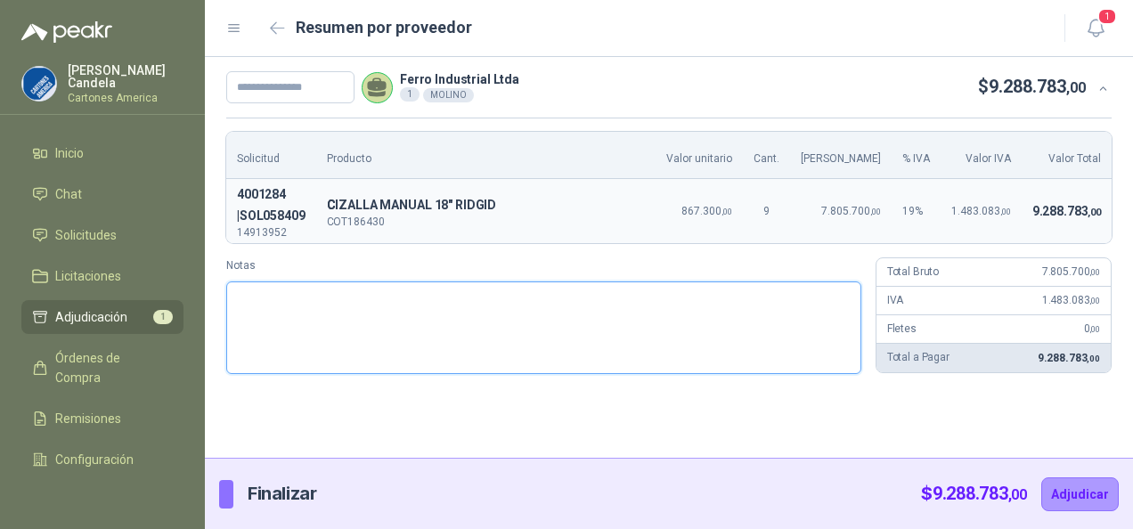
click at [269, 297] on textarea "Notas" at bounding box center [543, 328] width 635 height 93
click at [727, 209] on span "867.300 ,00" at bounding box center [707, 211] width 51 height 12
click at [840, 200] on td "7.805.700 ,00" at bounding box center [841, 211] width 102 height 64
click at [956, 209] on span "1.483.083 ,00" at bounding box center [982, 211] width 60 height 12
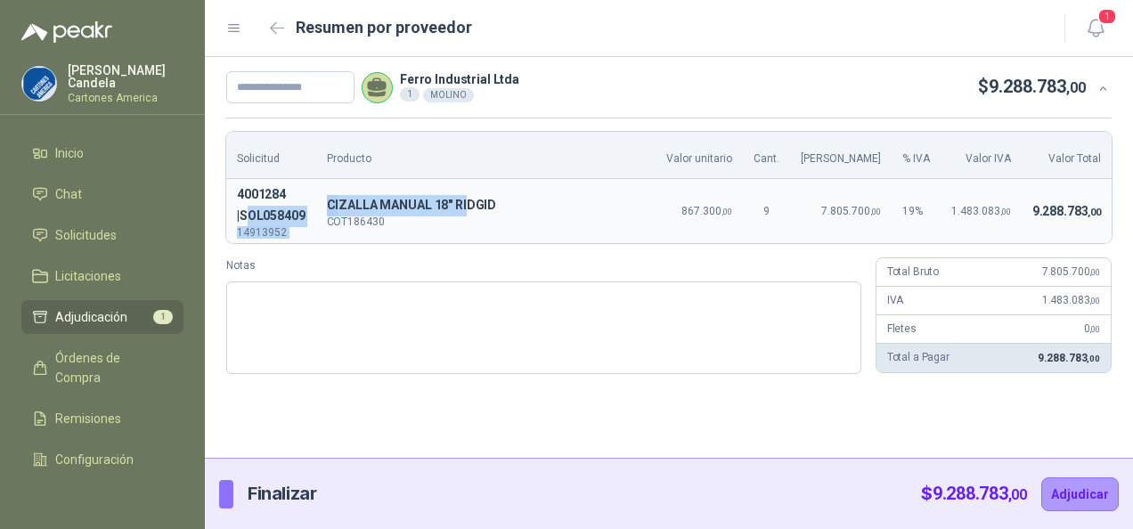
drag, startPoint x: 243, startPoint y: 208, endPoint x: 462, endPoint y: 215, distance: 218.4
click at [462, 215] on tr "4001284 | SOL058409 14913952 C CIZALLA MANUAL 18" RIDGID COT186430 867.300 ,00 …" at bounding box center [669, 211] width 886 height 64
drag, startPoint x: 239, startPoint y: 188, endPoint x: 413, endPoint y: 226, distance: 178.8
click at [413, 226] on tr "4001284 | SOL058409 14913952 C CIZALLA MANUAL 18" RIDGID COT186430 867.300 ,00 …" at bounding box center [669, 211] width 886 height 64
drag, startPoint x: 413, startPoint y: 226, endPoint x: 381, endPoint y: 215, distance: 34.1
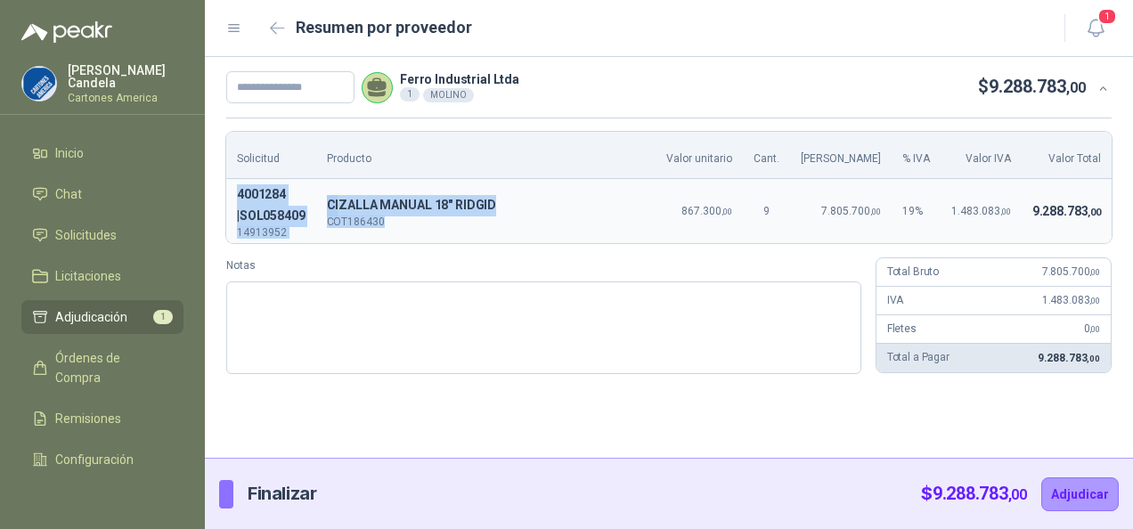
click at [381, 215] on span "CIZALLA MANUAL 18" RIDGID" at bounding box center [486, 205] width 318 height 21
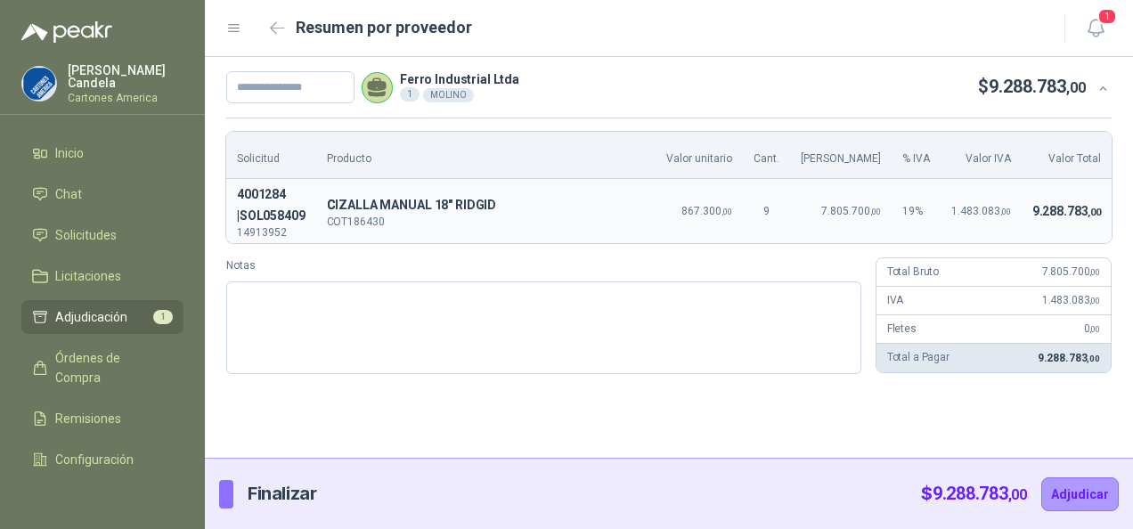
click at [949, 236] on td "1.483.083 ,00" at bounding box center [981, 211] width 81 height 64
click at [920, 241] on td "19 %" at bounding box center [916, 211] width 49 height 64
click at [1020, 263] on div "Total Bruto 7.805.700 ,00" at bounding box center [994, 272] width 234 height 29
click at [912, 278] on p "Total Bruto" at bounding box center [914, 272] width 52 height 17
click at [945, 278] on div "Total Bruto 7.805.700 ,00" at bounding box center [994, 272] width 234 height 29
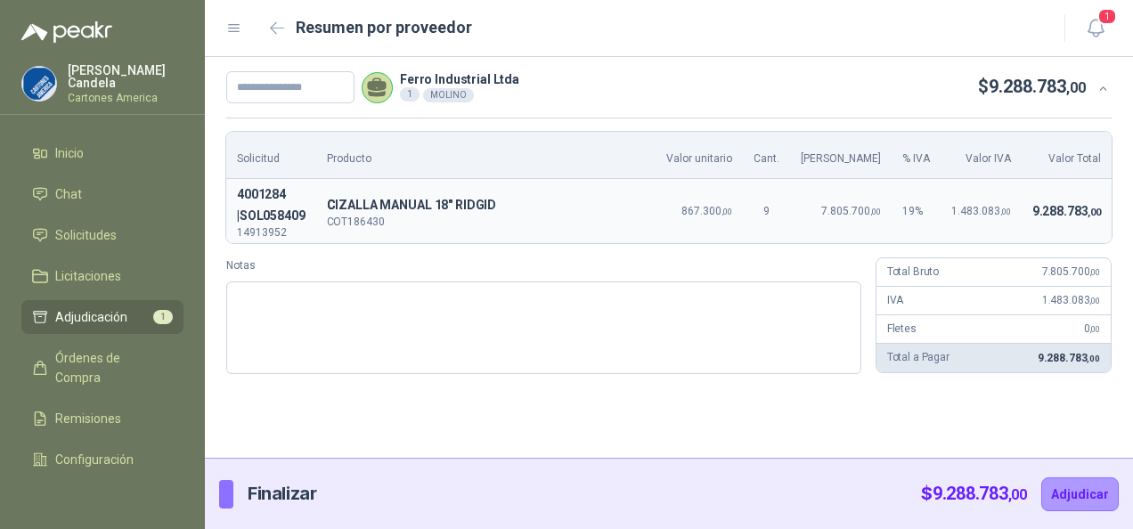
click at [912, 282] on div "Total Bruto 7.805.700 ,00" at bounding box center [994, 272] width 234 height 29
click at [1039, 282] on div "Total Bruto 7.805.700 ,00" at bounding box center [994, 272] width 234 height 29
click at [961, 282] on div "Total Bruto 7.805.700 ,00" at bounding box center [994, 272] width 234 height 29
click at [503, 298] on textarea "Notas" at bounding box center [543, 328] width 635 height 93
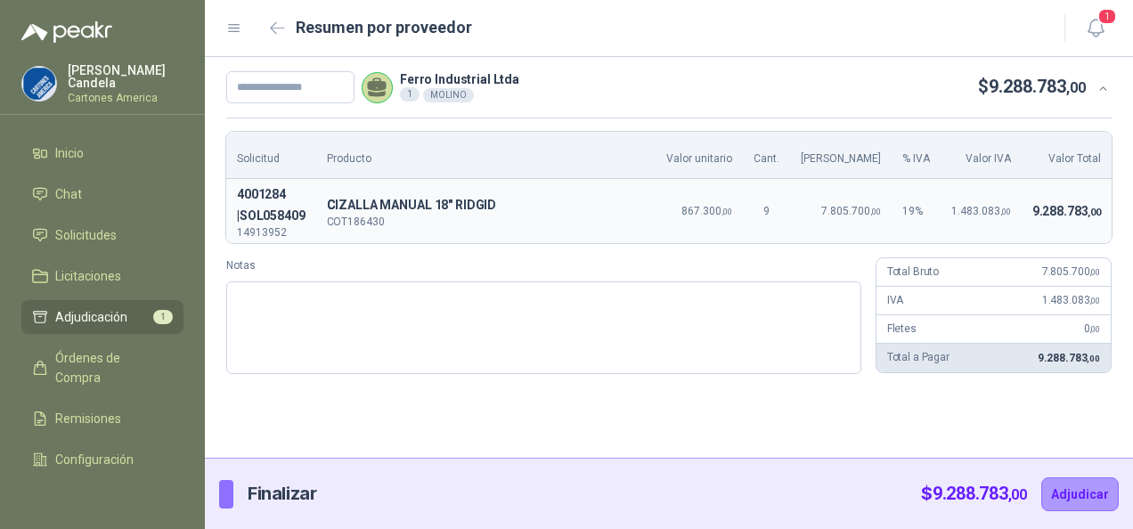
click at [751, 276] on div "Notas" at bounding box center [543, 316] width 635 height 117
click at [88, 235] on span "Solicitudes" at bounding box center [85, 235] width 61 height 20
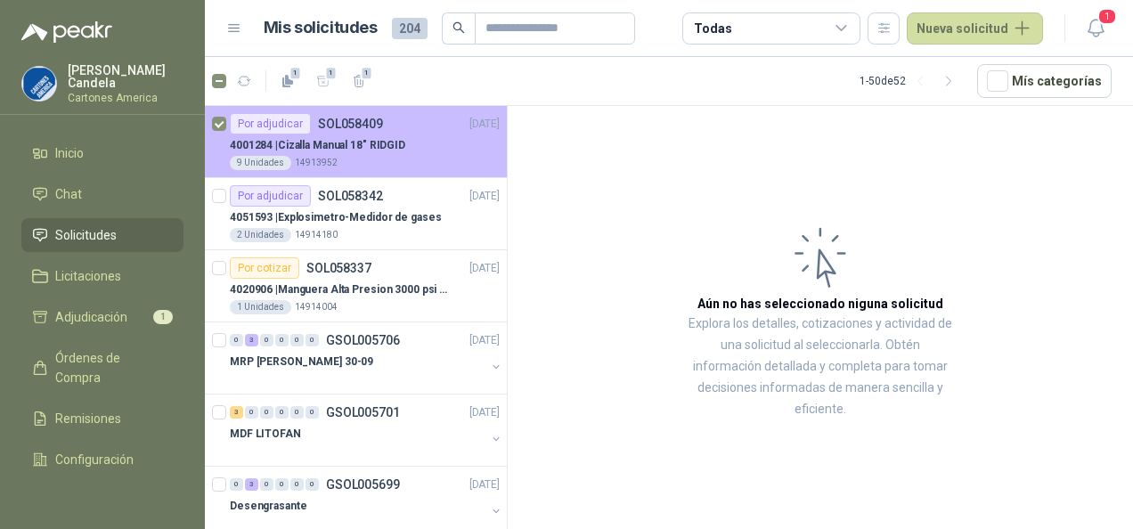
click at [331, 143] on p "4001284 | Cizalla Manual 18" RIDGID" at bounding box center [318, 145] width 176 height 17
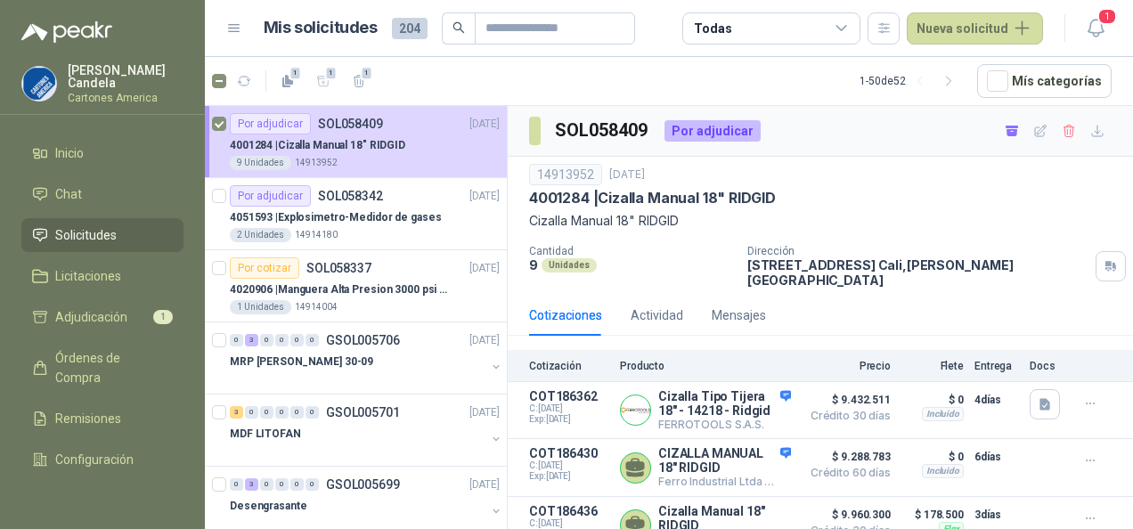
click at [558, 173] on div "14913952" at bounding box center [565, 174] width 73 height 21
click at [549, 194] on p "4001284 | Cizalla Manual 18" RIDGID" at bounding box center [652, 198] width 247 height 19
drag, startPoint x: 599, startPoint y: 198, endPoint x: 706, endPoint y: 194, distance: 107.0
click at [706, 194] on p "4001284 | Cizalla Manual 18" RIDGID" at bounding box center [652, 198] width 247 height 19
click at [548, 226] on p "Cizalla Manual 18" RIDGID" at bounding box center [820, 221] width 583 height 20
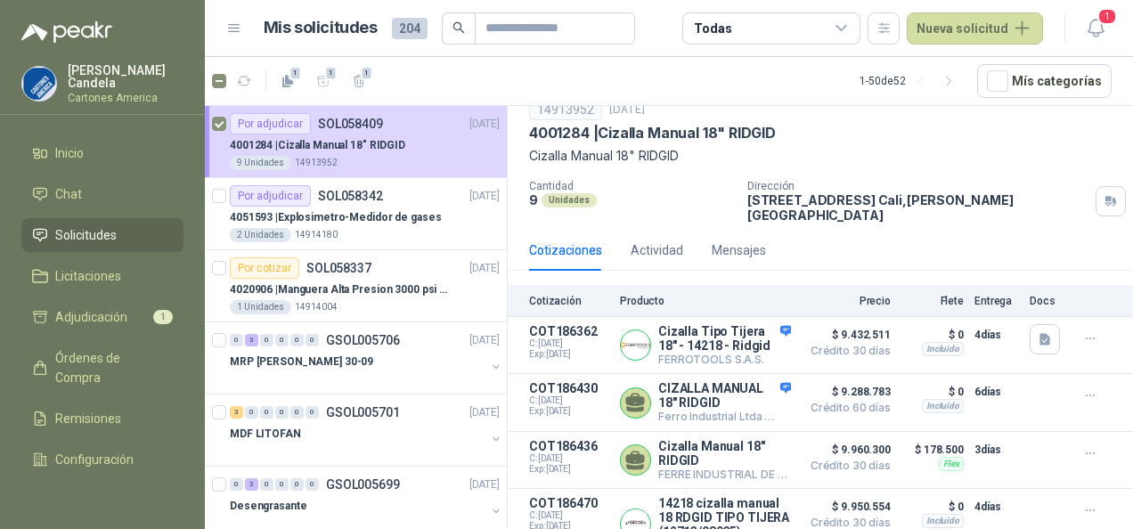
scroll to position [70, 0]
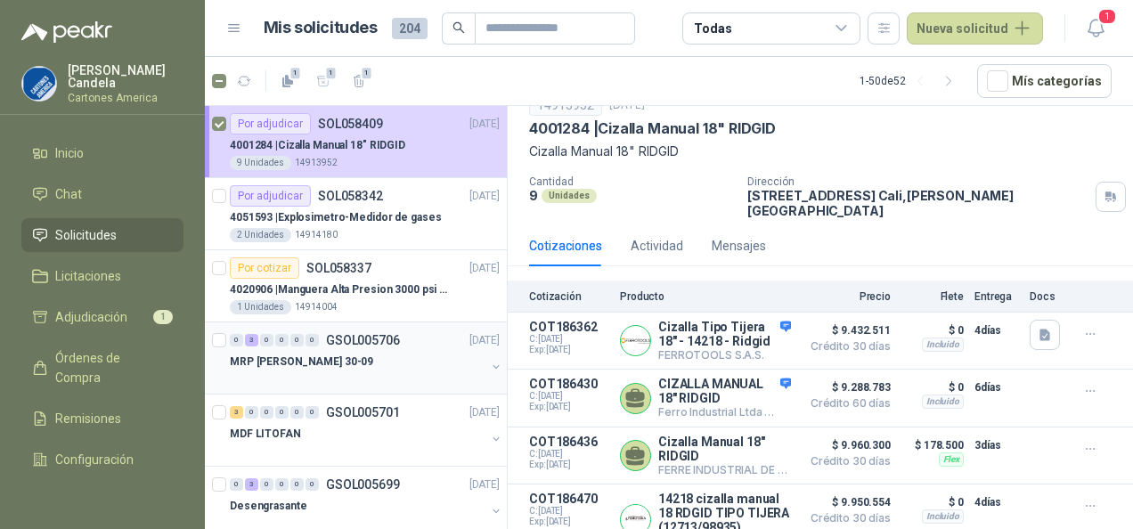
click at [266, 354] on p "MRP [PERSON_NAME] 30-09" at bounding box center [301, 362] width 143 height 17
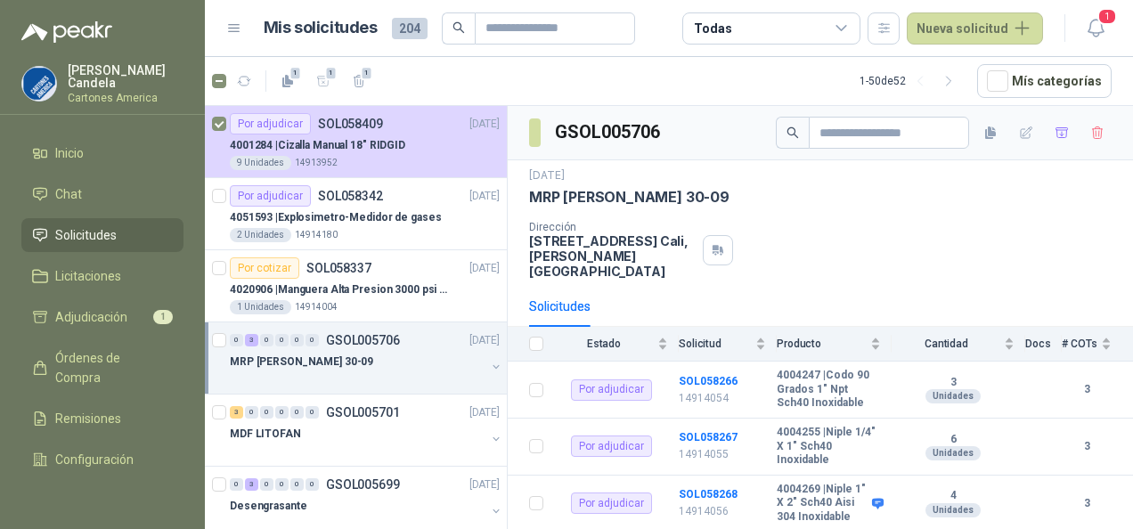
click at [266, 354] on p "MRP [PERSON_NAME] 30-09" at bounding box center [301, 362] width 143 height 17
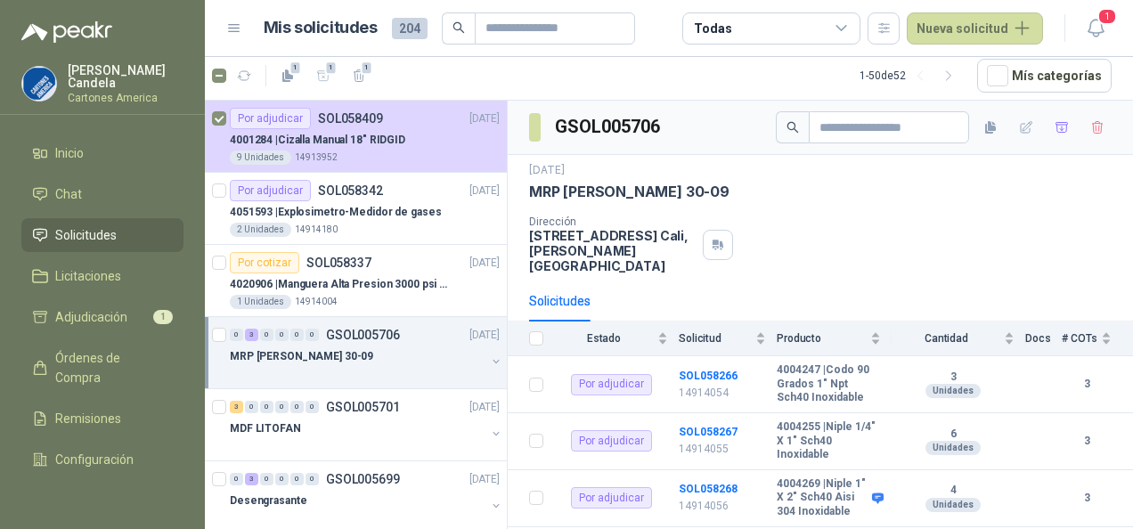
scroll to position [23, 0]
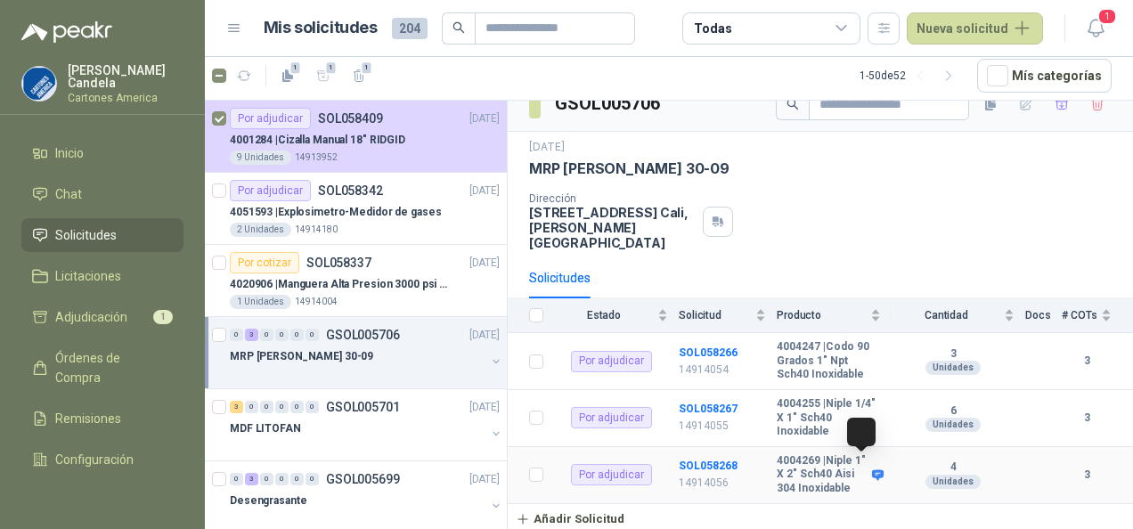
click at [872, 470] on icon at bounding box center [878, 475] width 12 height 11
click at [857, 428] on div at bounding box center [861, 432] width 29 height 29
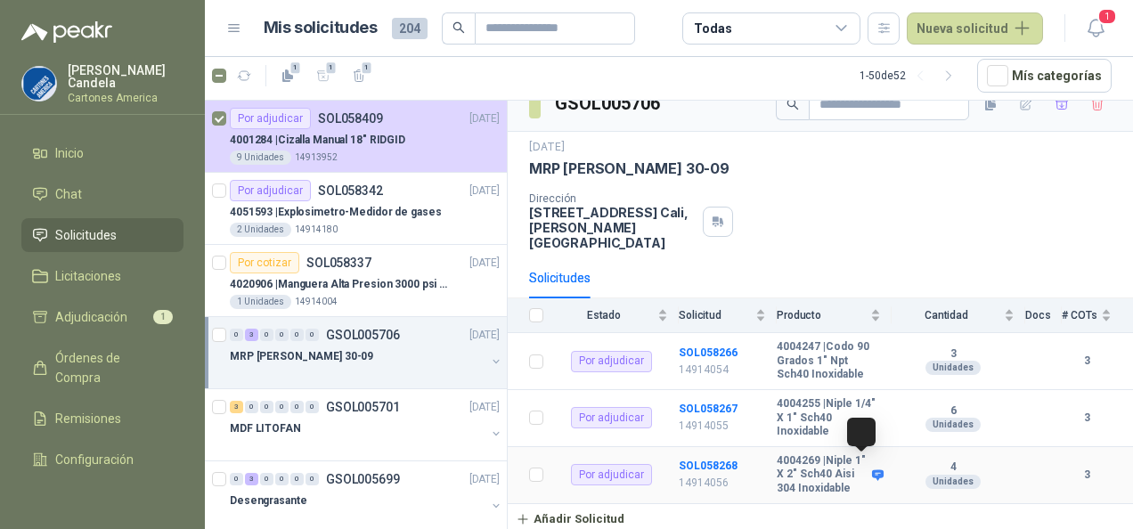
click at [857, 428] on div at bounding box center [861, 432] width 29 height 29
click at [872, 470] on icon at bounding box center [878, 475] width 12 height 11
click at [611, 464] on div "Por adjudicar" at bounding box center [611, 474] width 81 height 21
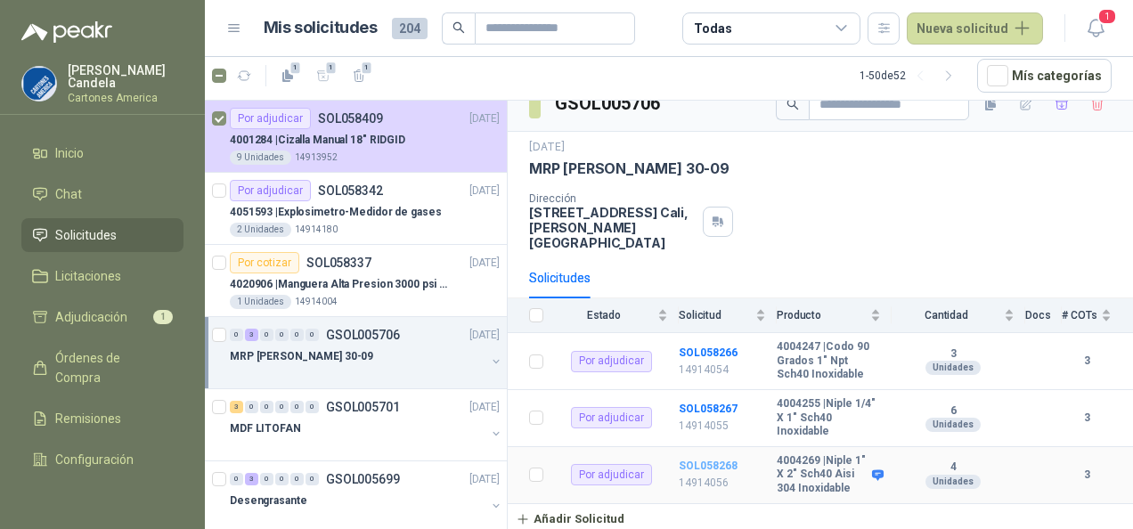
click at [703, 460] on b "SOL058268" at bounding box center [708, 466] width 59 height 12
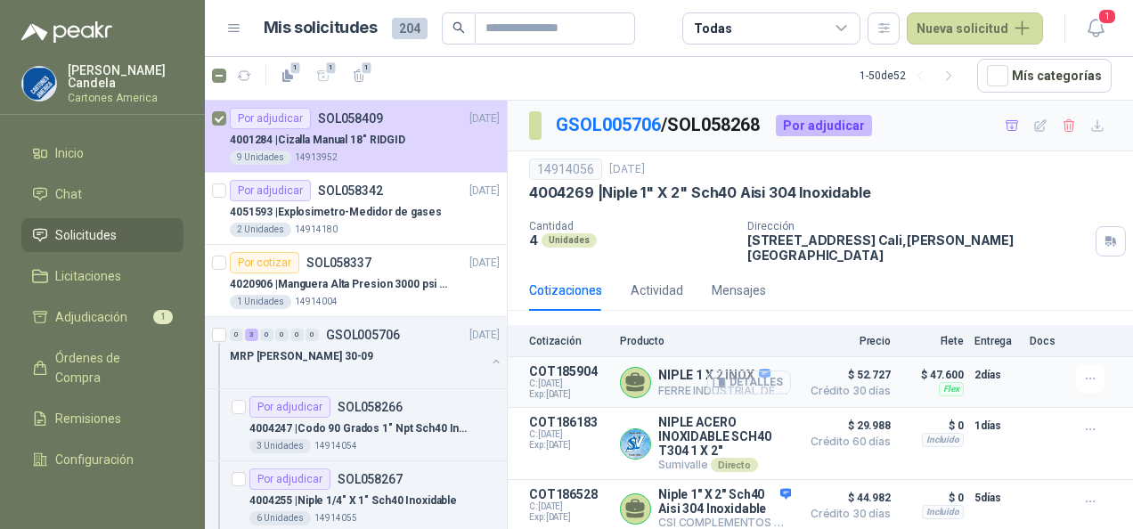
click at [765, 371] on button "Detalles" at bounding box center [750, 383] width 84 height 24
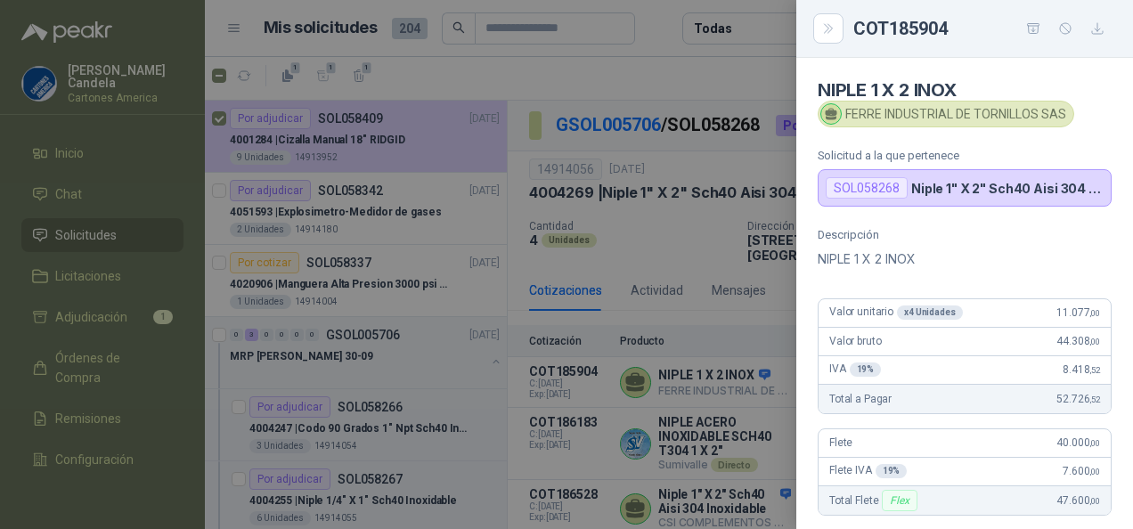
click at [712, 253] on div at bounding box center [566, 264] width 1133 height 529
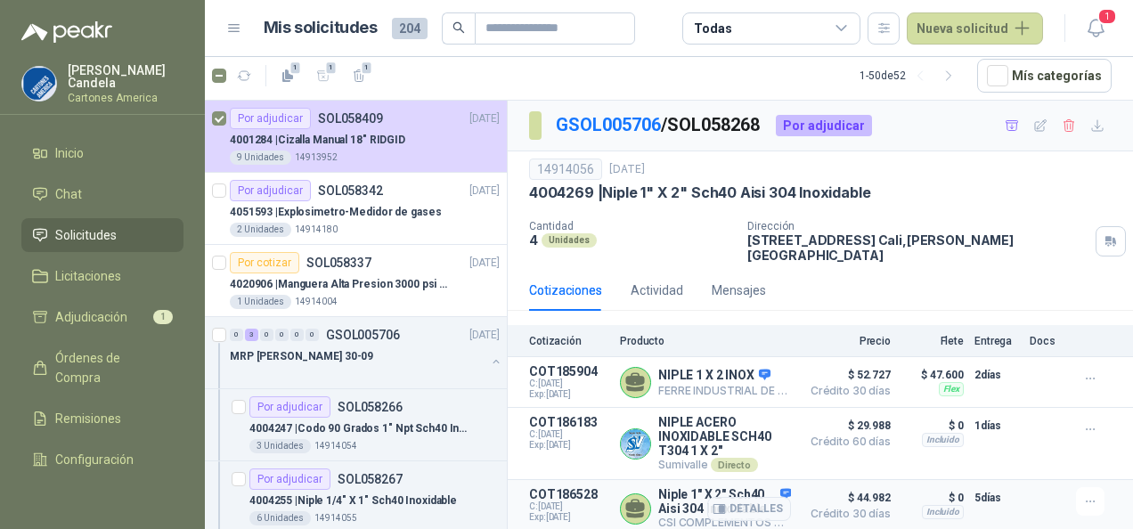
click at [785, 487] on div "Detalles" at bounding box center [750, 508] width 84 height 43
click at [761, 497] on button "Detalles" at bounding box center [750, 509] width 84 height 24
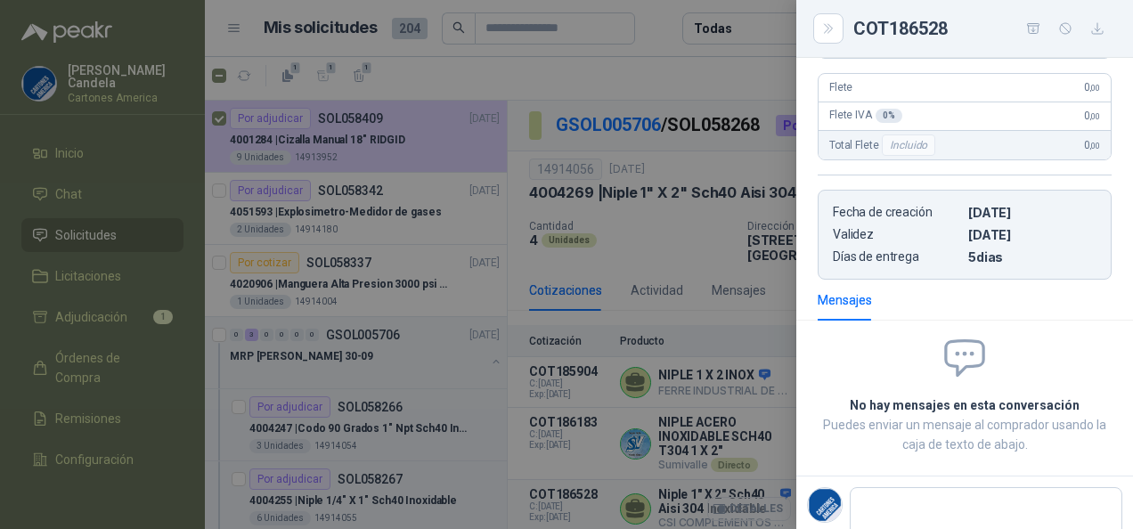
scroll to position [441, 0]
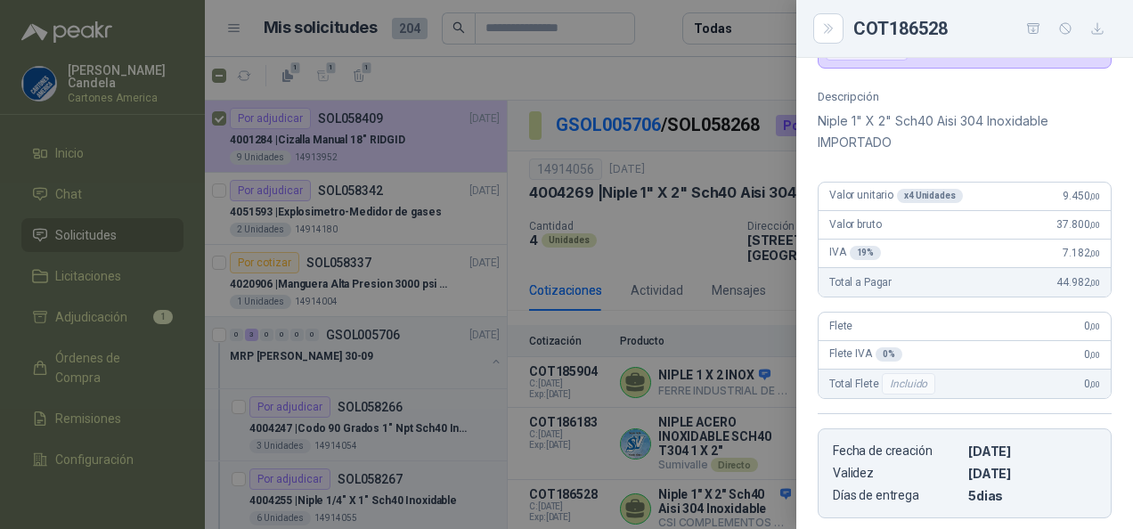
click at [669, 132] on div at bounding box center [566, 264] width 1133 height 529
